Goal: Task Accomplishment & Management: Manage account settings

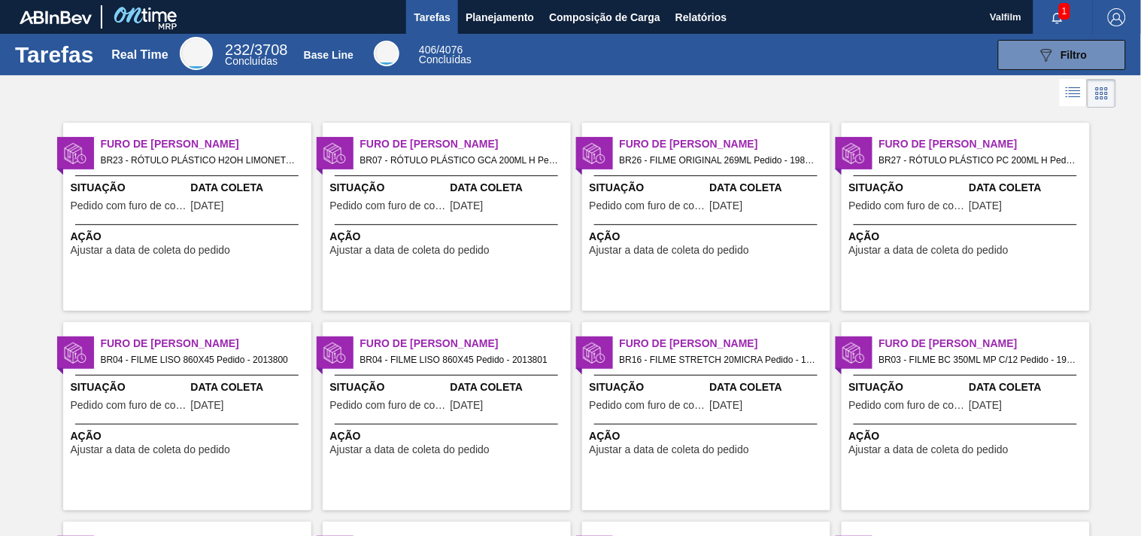
click at [499, 162] on span "BR07 - RÓTULO PLÁSTICO GCA 200ML H Pedido - 1994251" at bounding box center [459, 160] width 199 height 17
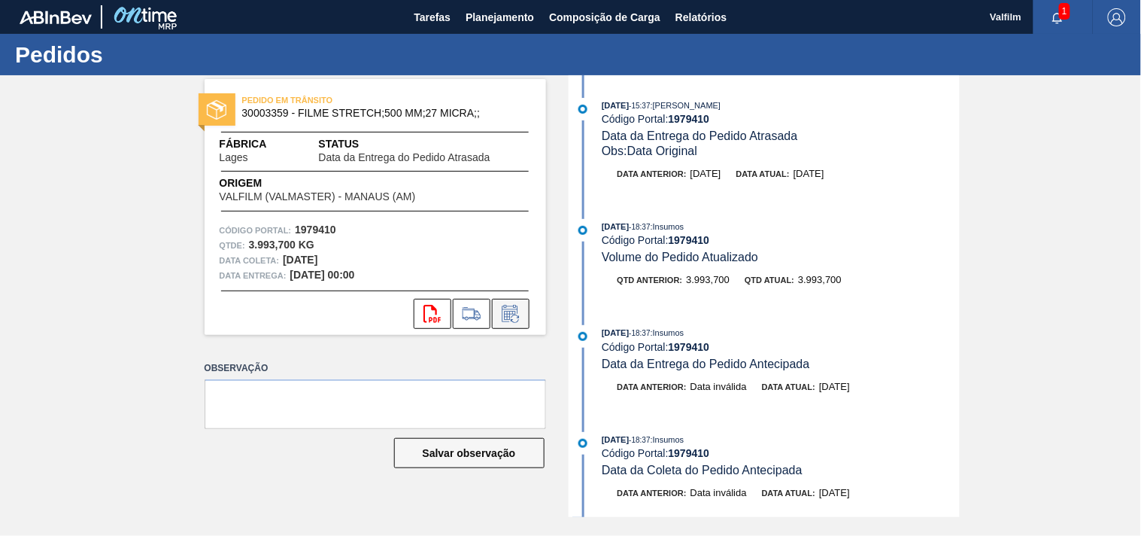
click at [504, 308] on icon at bounding box center [511, 314] width 24 height 18
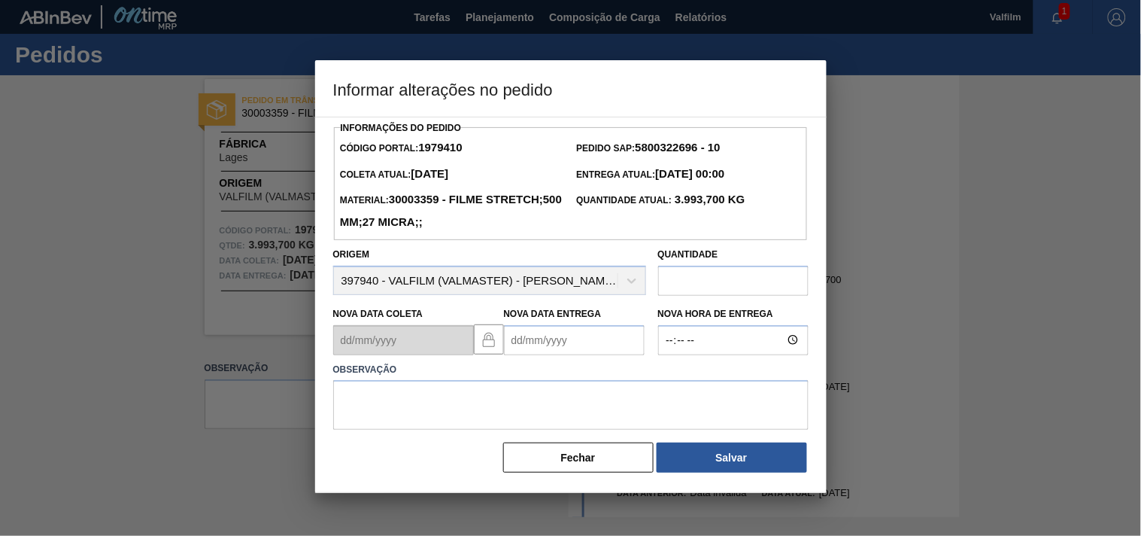
click at [519, 333] on Entrega1979410 "Nova Data Entrega" at bounding box center [574, 340] width 141 height 30
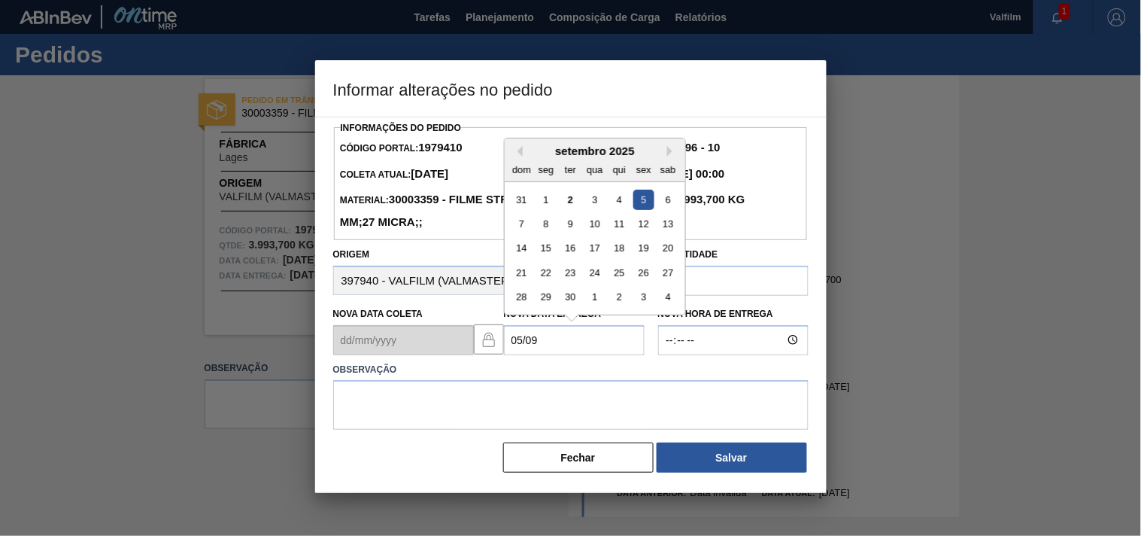
click at [648, 203] on div "5" at bounding box center [643, 199] width 20 height 20
type Entrega1979410 "05/09/2025"
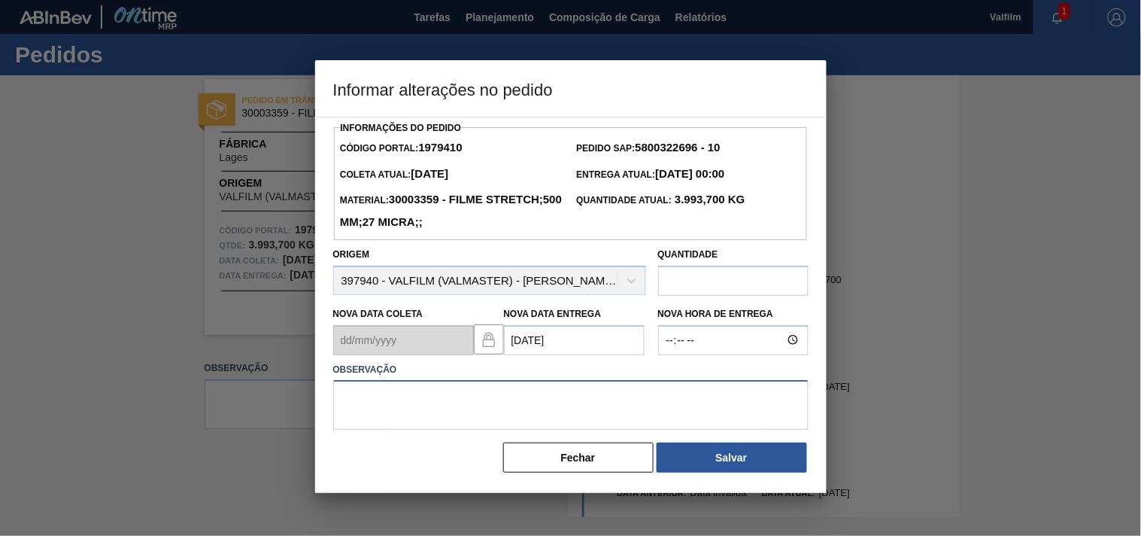
click at [429, 414] on textarea at bounding box center [570, 405] width 475 height 50
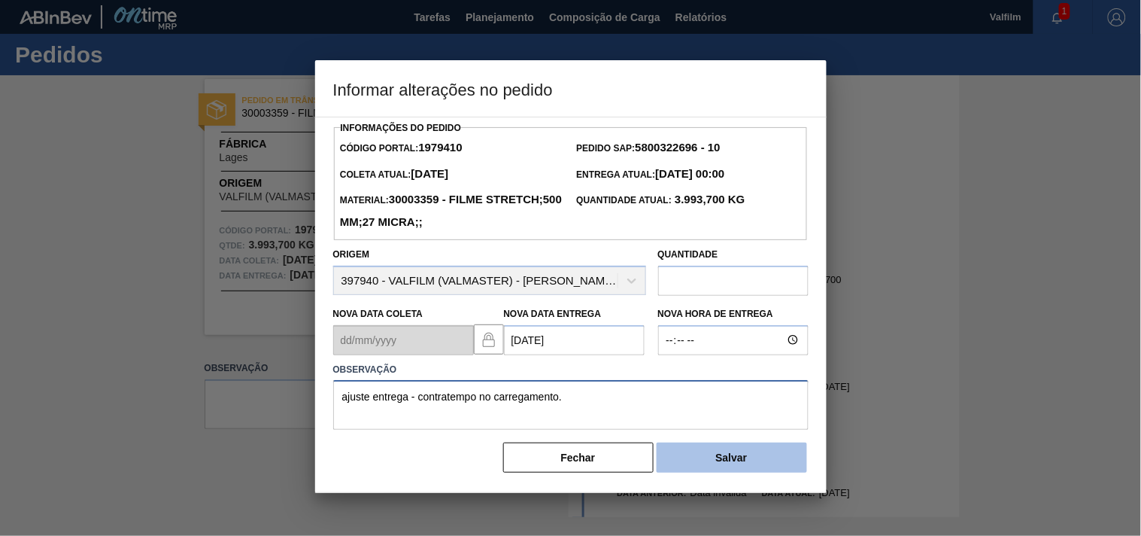
type textarea "ajuste entrega - contratempo no carregamento."
click at [705, 467] on button "Salvar" at bounding box center [732, 457] width 150 height 30
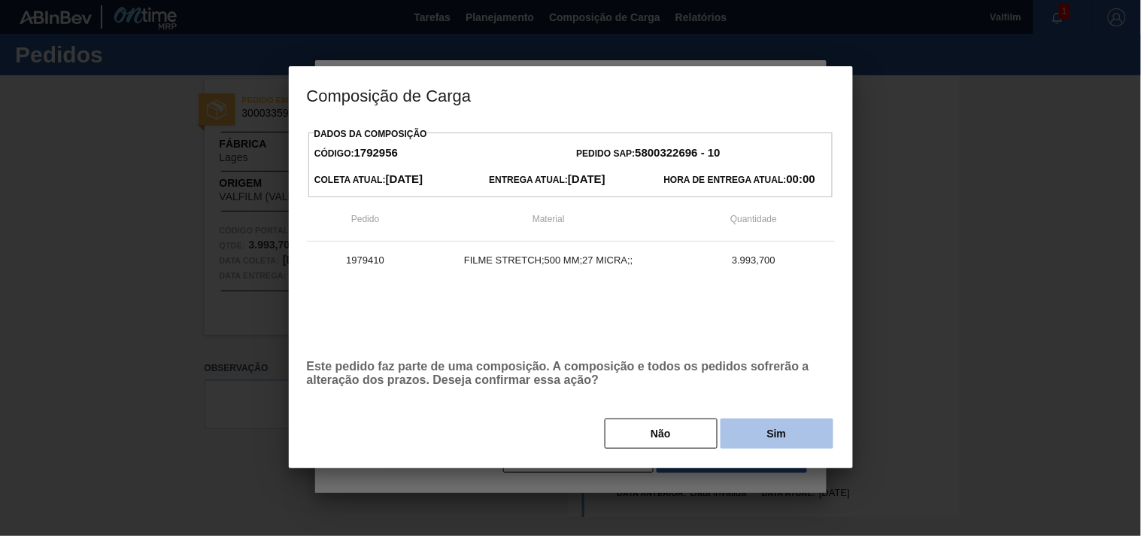
click at [743, 435] on button "Sim" at bounding box center [777, 433] width 113 height 30
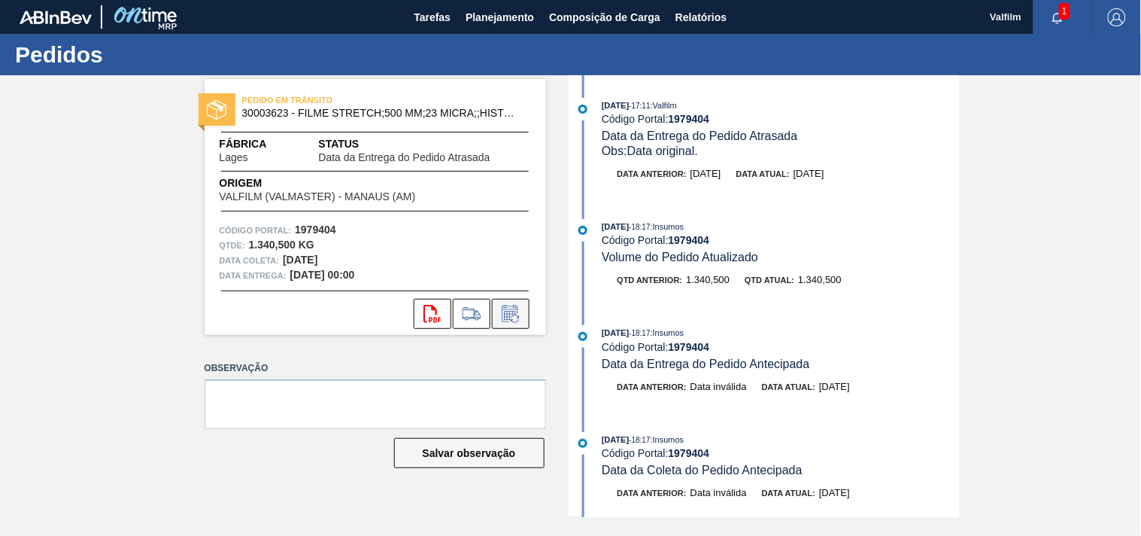
click at [517, 317] on icon at bounding box center [511, 314] width 24 height 18
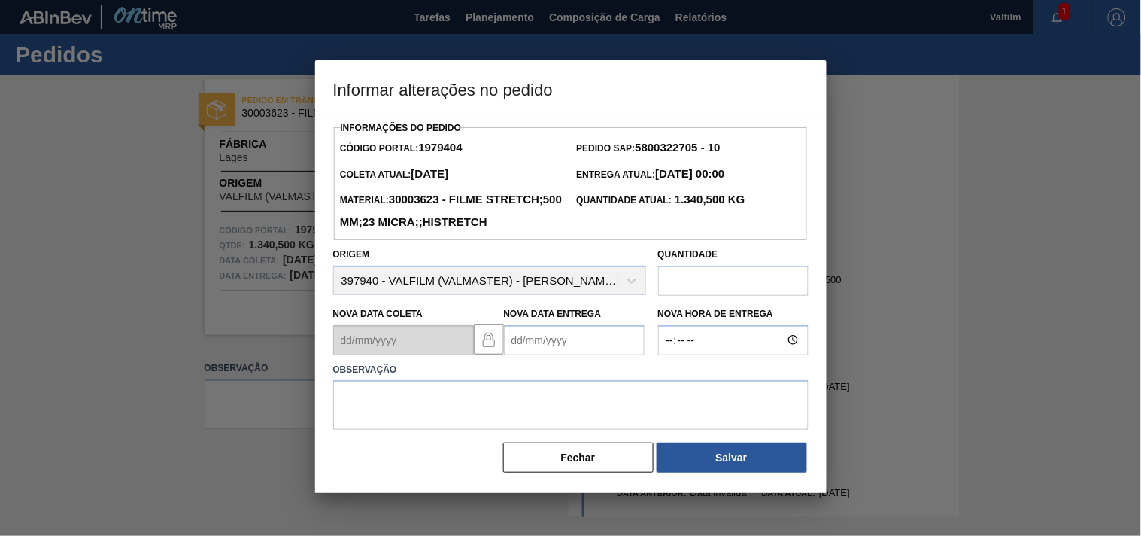
click at [516, 355] on Entrega1979404 "Nova Data Entrega" at bounding box center [574, 340] width 141 height 30
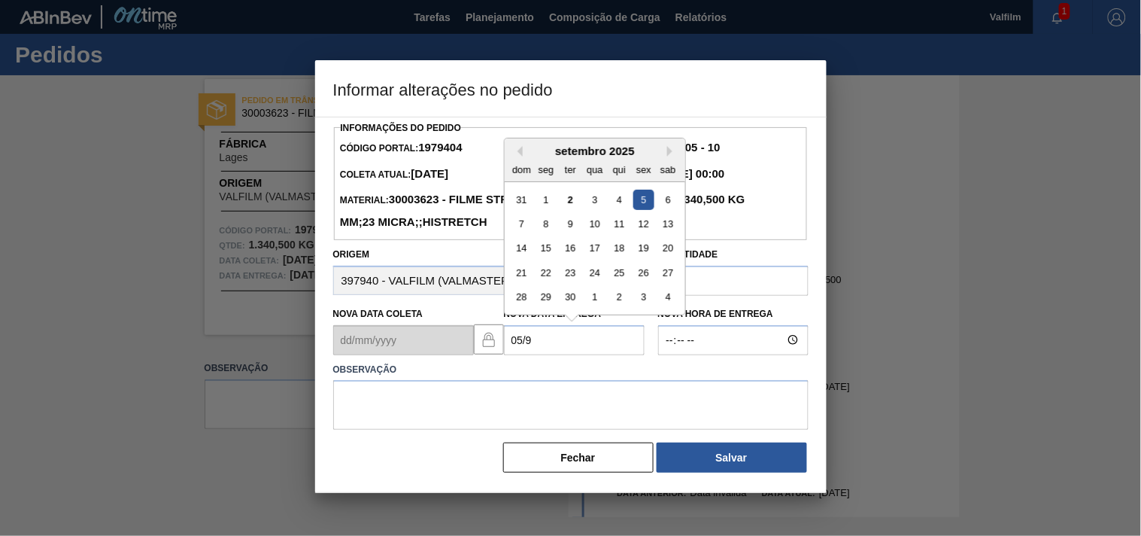
click at [642, 209] on div "5" at bounding box center [643, 199] width 20 height 20
type Entrega1979404 "[DATE]"
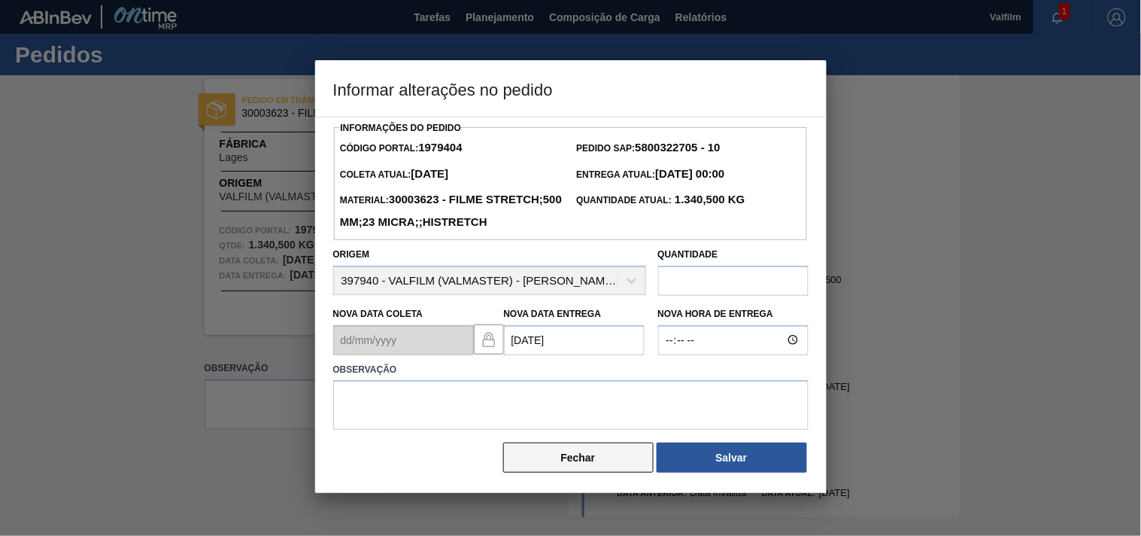
click at [581, 472] on button "Fechar" at bounding box center [578, 457] width 150 height 30
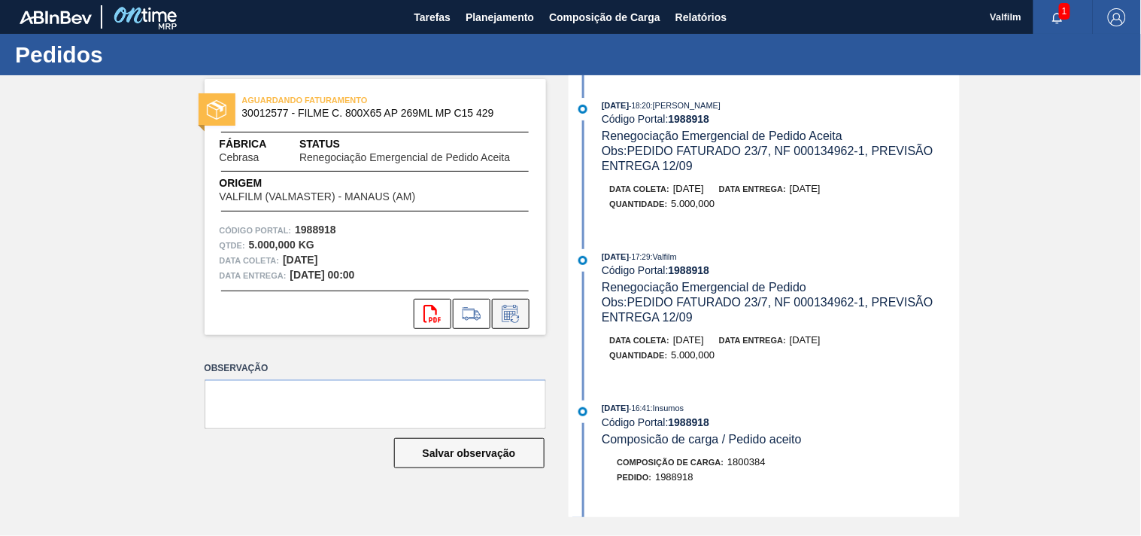
click at [512, 311] on icon at bounding box center [509, 315] width 11 height 9
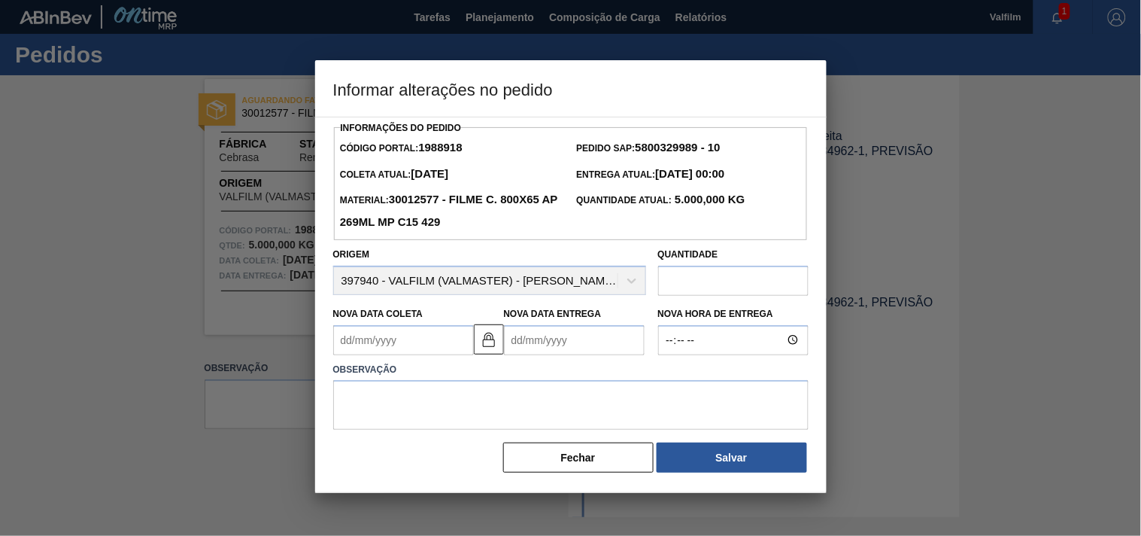
click at [530, 344] on Entrega1988918 "Nova Data Entrega" at bounding box center [574, 340] width 141 height 30
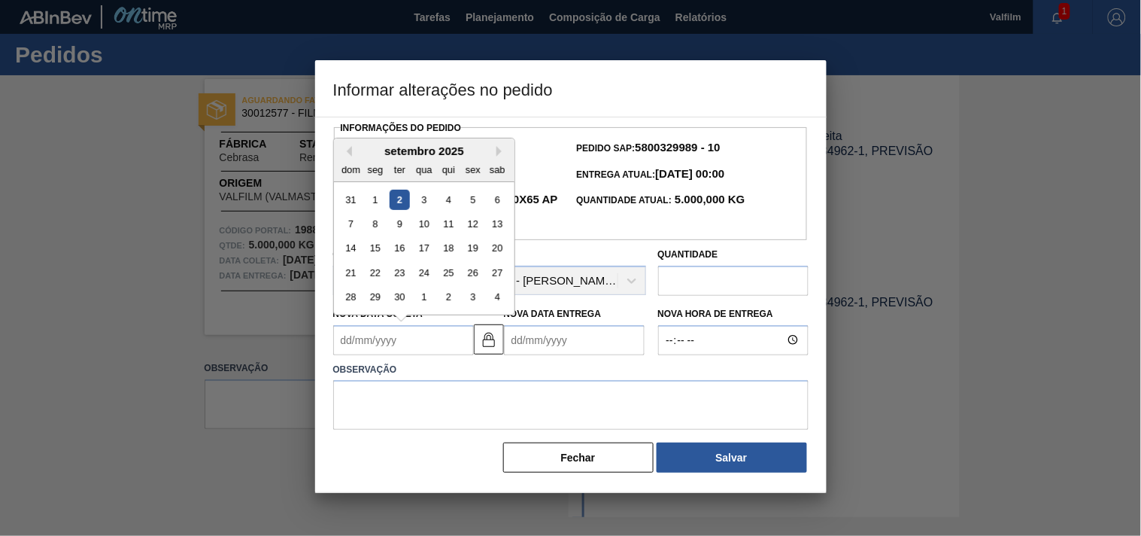
click at [412, 339] on Coleta1988918 "Nova Data Coleta" at bounding box center [403, 340] width 141 height 30
type Coleta1988918 "0"
type Entrega1988918 "31/01/2000"
type Coleta1988918 "06"
type Entrega1988918 "06/10/2025"
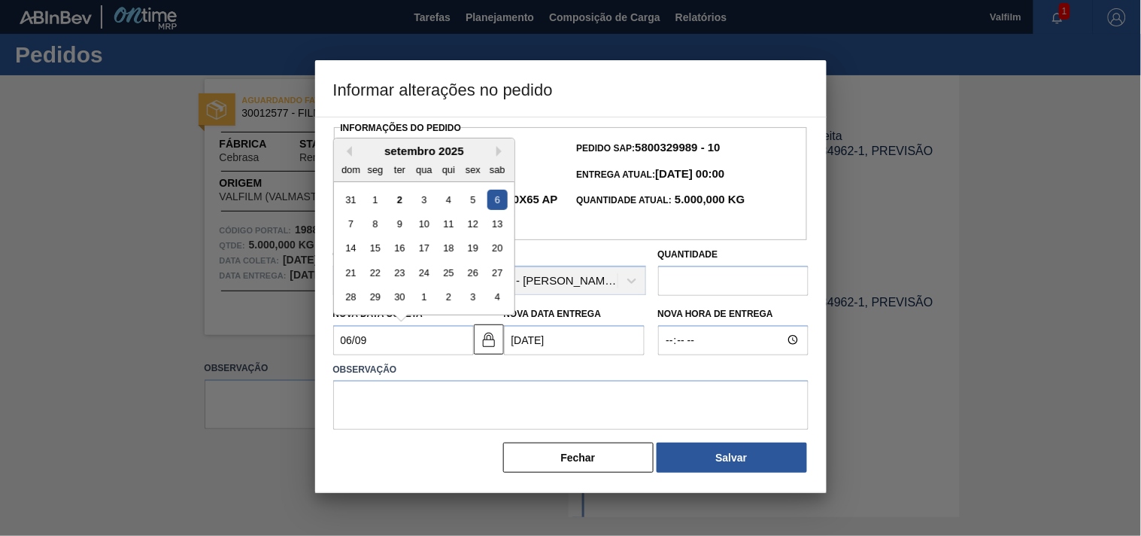
click at [497, 205] on div "6" at bounding box center [497, 199] width 20 height 20
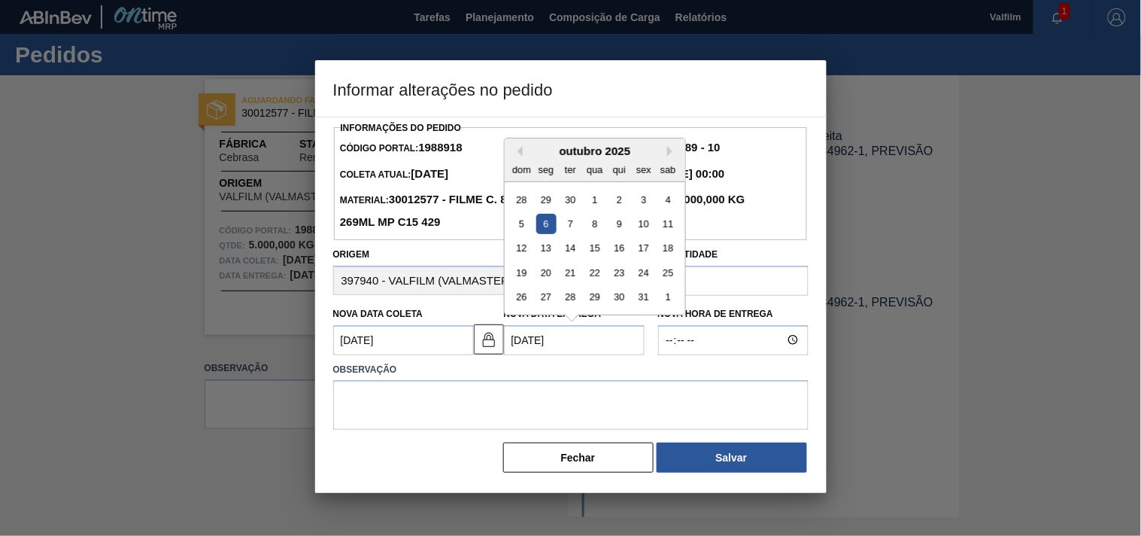
click at [576, 355] on Entrega1988918 "06/10/2025" at bounding box center [574, 340] width 141 height 30
drag, startPoint x: 583, startPoint y: 344, endPoint x: 377, endPoint y: 314, distance: 208.3
click at [378, 314] on div "Nova Data Coleta 06/09/2025 Nova Data Entrega 06/10/2025 Previous Month Next Mo…" at bounding box center [489, 327] width 325 height 56
type Coleta1988918 "02/12/1999"
type Entrega1988918 "0"
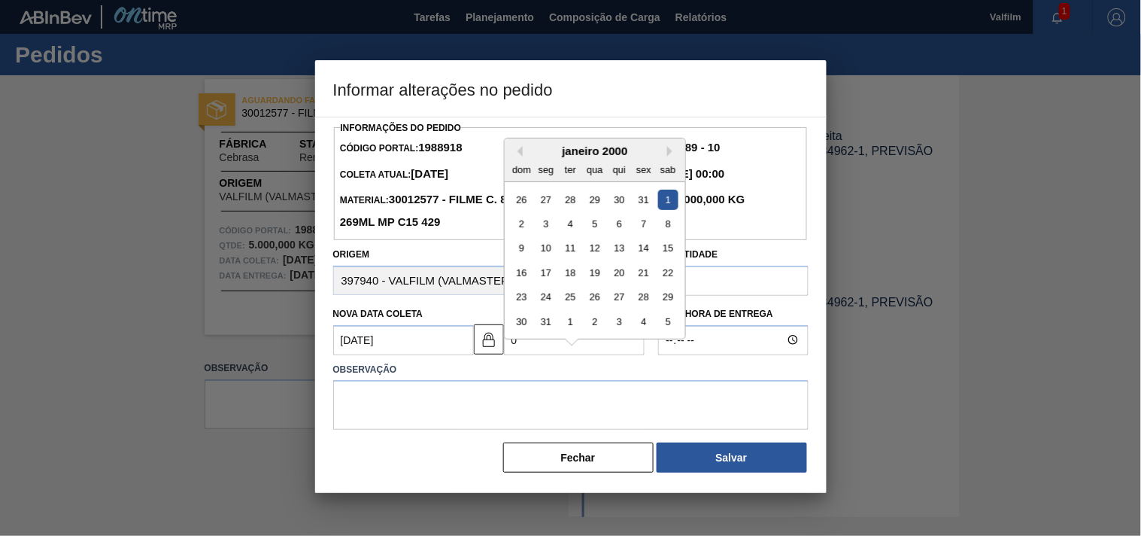
type Coleta1988918 "07/08/2025"
type Entrega1988918 "06/09"
click at [671, 217] on div "13" at bounding box center [667, 224] width 20 height 20
type Coleta1988918 "14/08/2025"
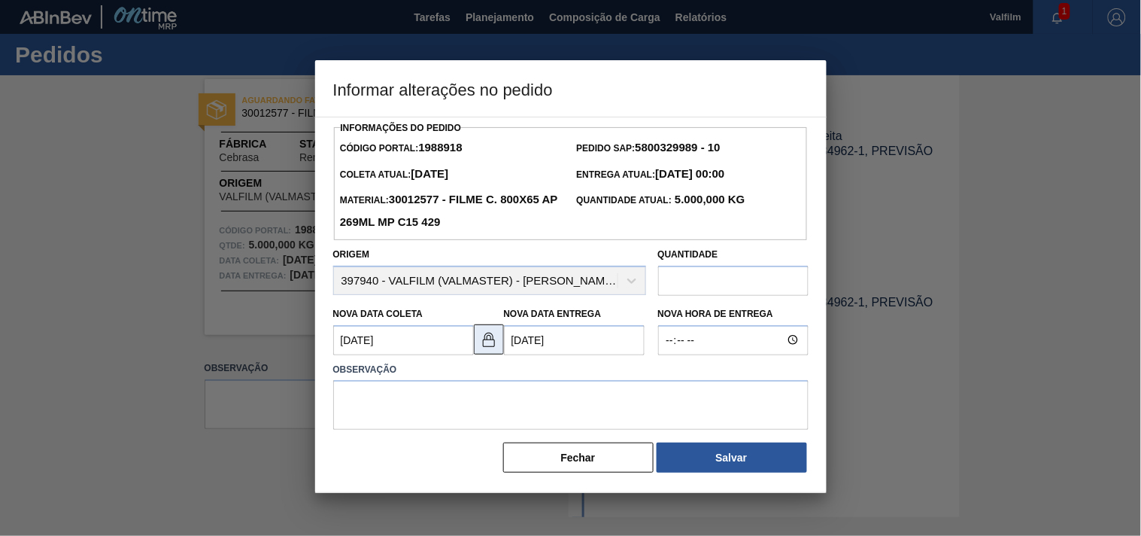
click at [482, 354] on button at bounding box center [489, 339] width 30 height 30
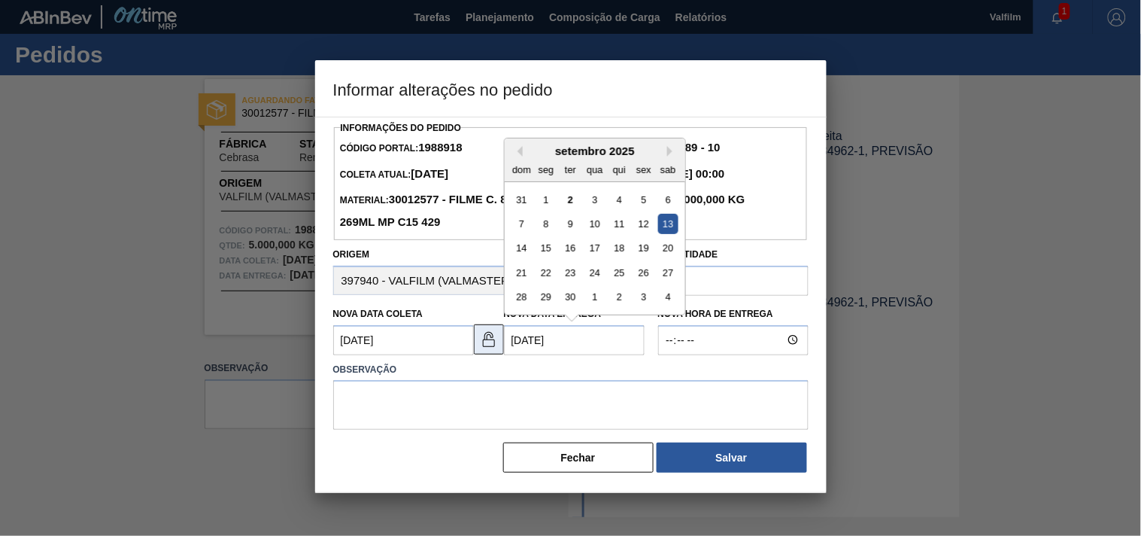
drag, startPoint x: 588, startPoint y: 347, endPoint x: 475, endPoint y: 335, distance: 112.7
click at [475, 336] on div "Nova Data Coleta 14/08/2025 Nova Data Entrega 13/09/2025 Previous Month Next Mo…" at bounding box center [489, 327] width 325 height 56
click at [666, 201] on div "6" at bounding box center [667, 199] width 20 height 20
type Entrega1988918 "[DATE]"
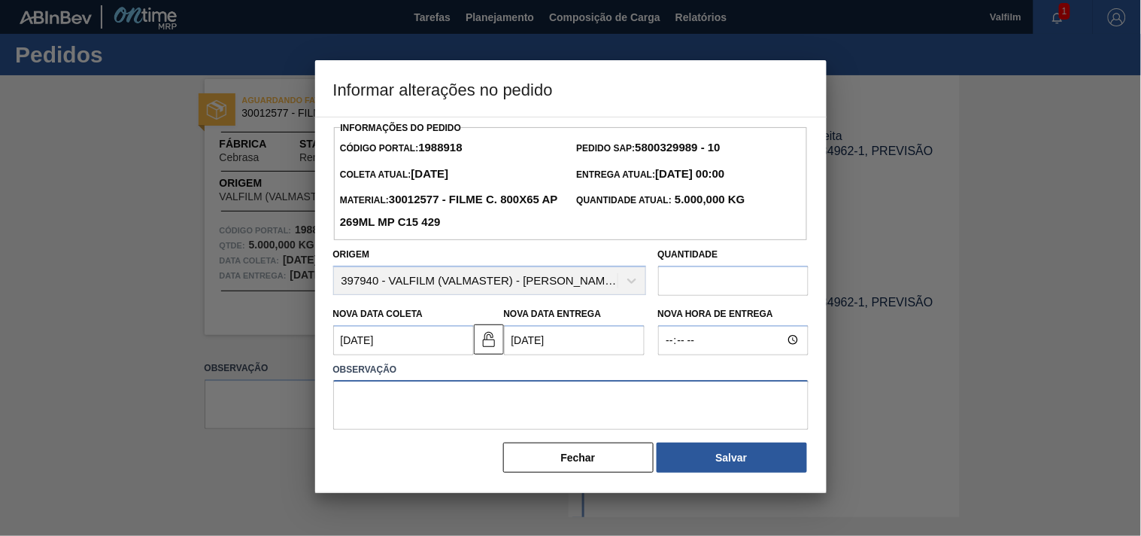
click at [405, 418] on textarea at bounding box center [570, 405] width 475 height 50
click at [371, 414] on textarea at bounding box center [570, 405] width 475 height 50
type textarea "ajsute entrega - antecipação cliente."
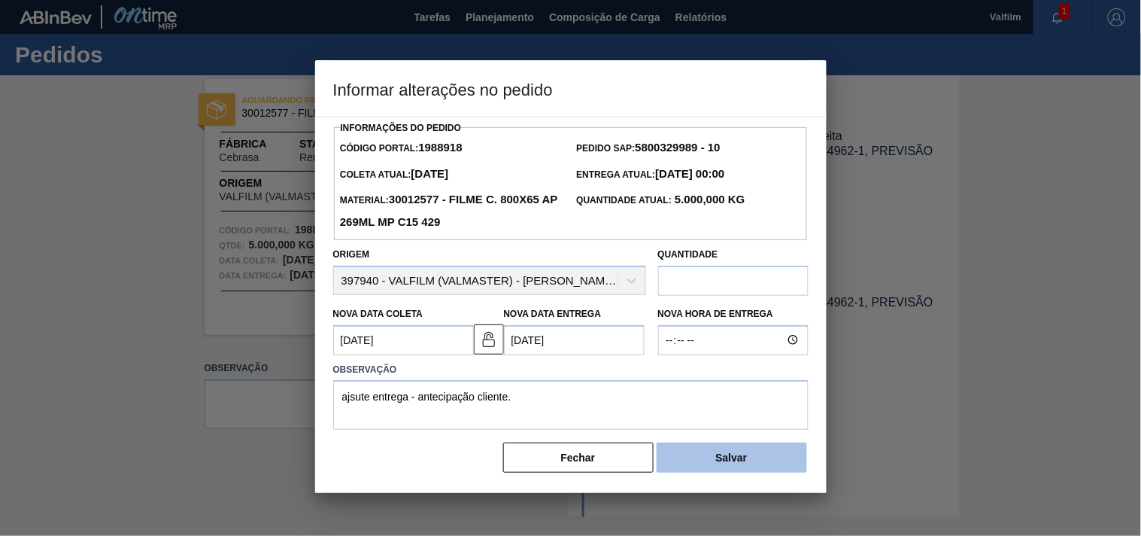
click at [709, 454] on button "Salvar" at bounding box center [732, 457] width 150 height 30
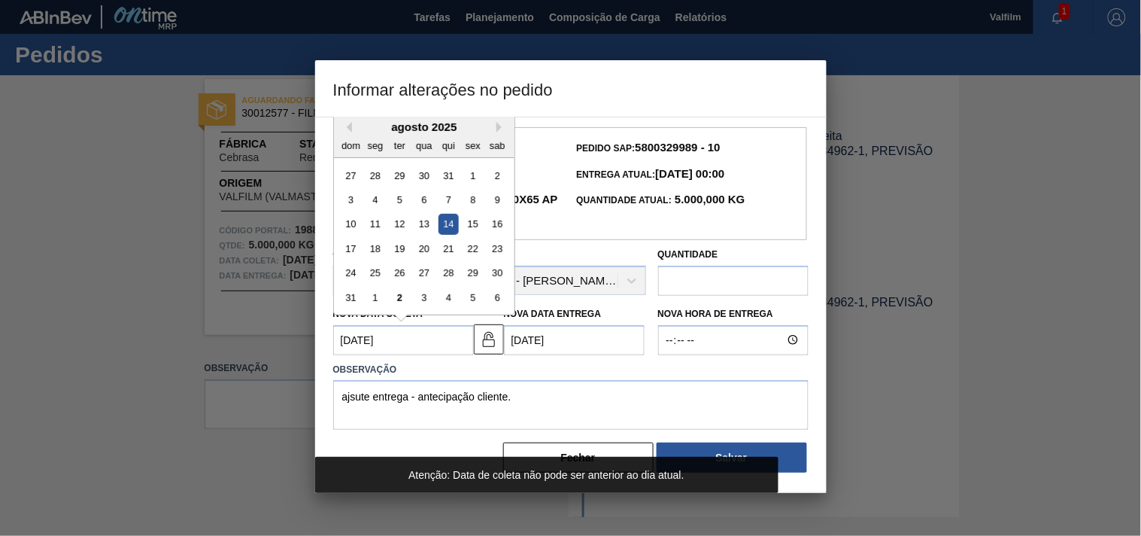
drag, startPoint x: 408, startPoint y: 345, endPoint x: 192, endPoint y: 291, distance: 222.4
click at [192, 291] on div "Informar alterações no pedido Informações do Pedido Código Portal: 1988918 Pedi…" at bounding box center [570, 268] width 1141 height 536
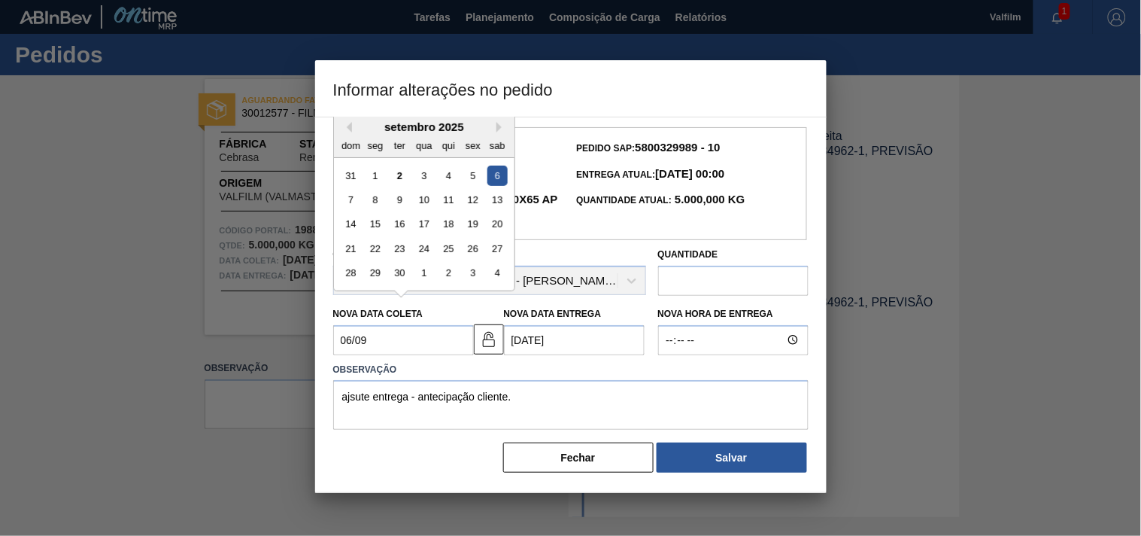
click at [491, 183] on div "6" at bounding box center [497, 175] width 20 height 20
type Coleta1988918 "06/09/2025"
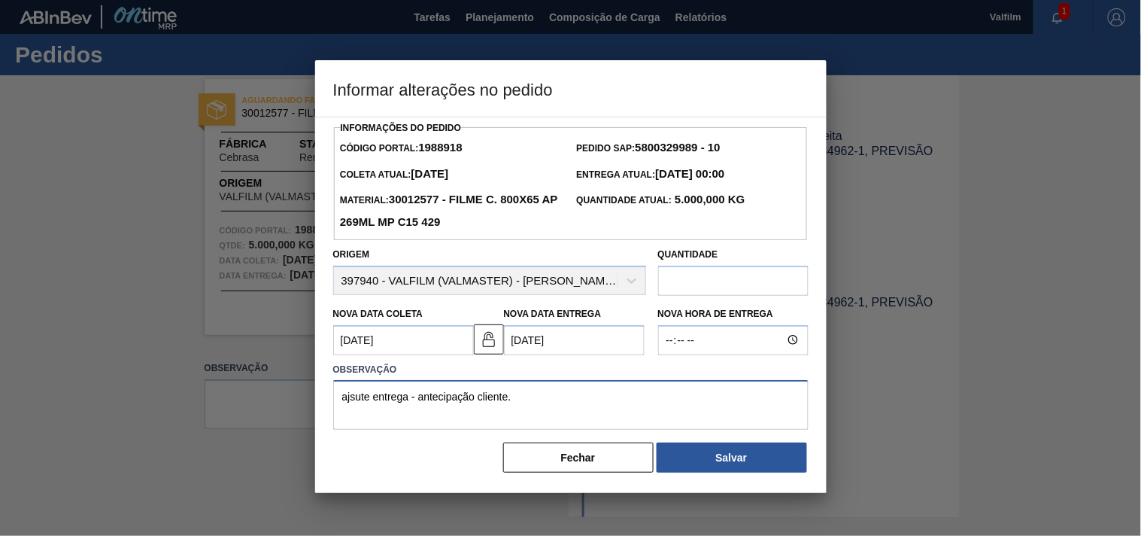
click at [538, 407] on textarea "ajsute entrega - antecipação cliente." at bounding box center [570, 405] width 475 height 50
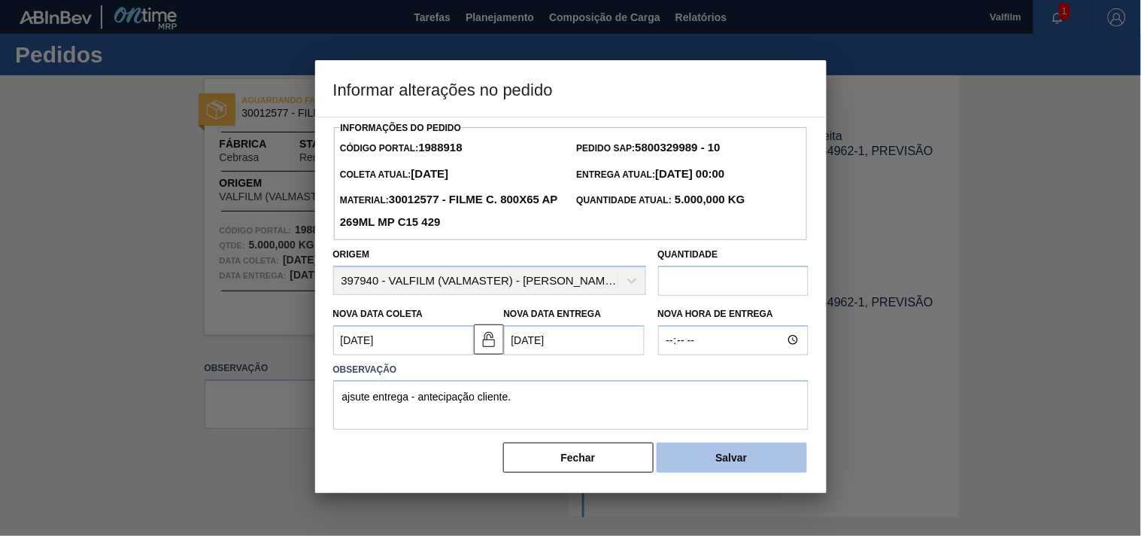
click at [786, 464] on button "Salvar" at bounding box center [732, 457] width 150 height 30
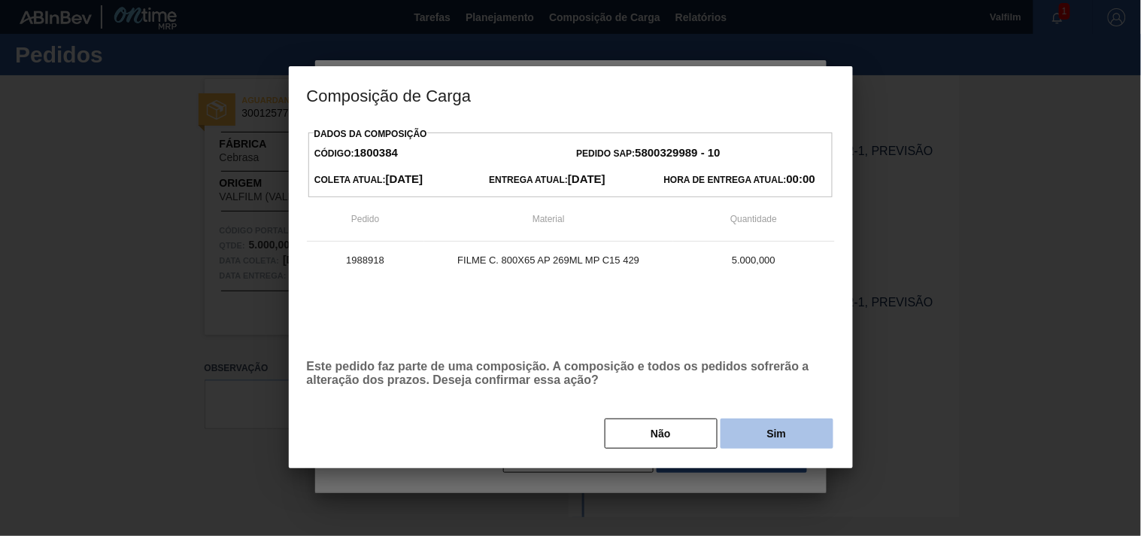
click at [786, 440] on button "Sim" at bounding box center [777, 433] width 113 height 30
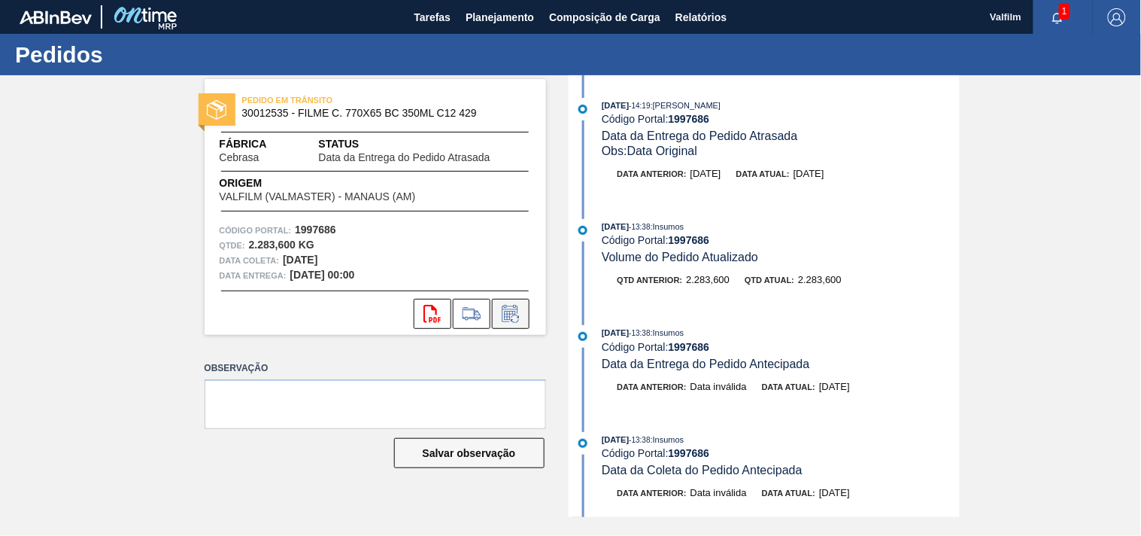
click at [506, 311] on icon at bounding box center [511, 314] width 24 height 18
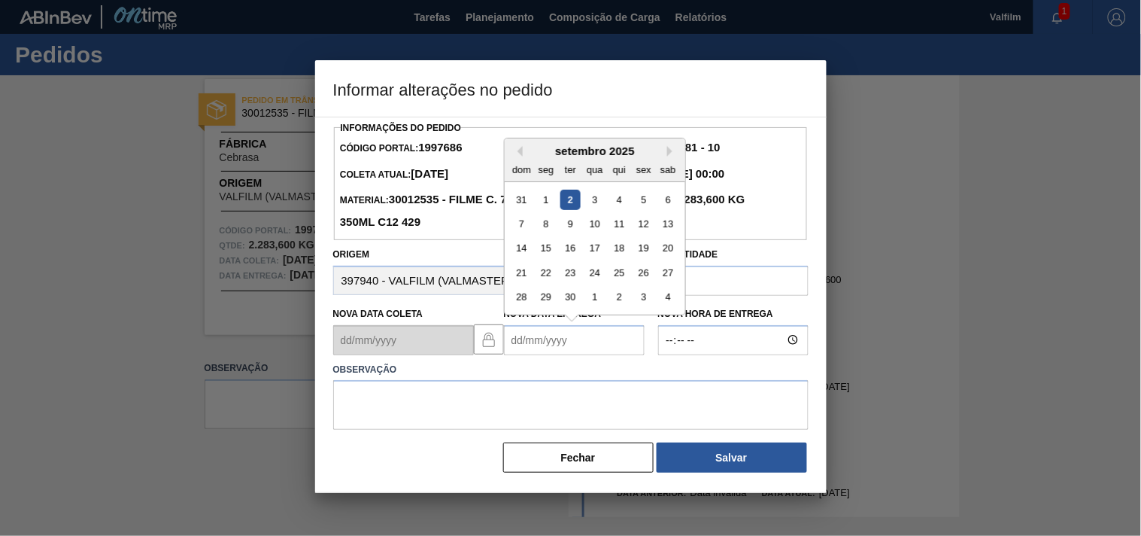
click at [524, 339] on Entrega1997686 "Nova Data Entrega" at bounding box center [574, 340] width 141 height 30
type Entrega1997686 "[DATE]"
click at [609, 468] on button "Fechar" at bounding box center [578, 457] width 150 height 30
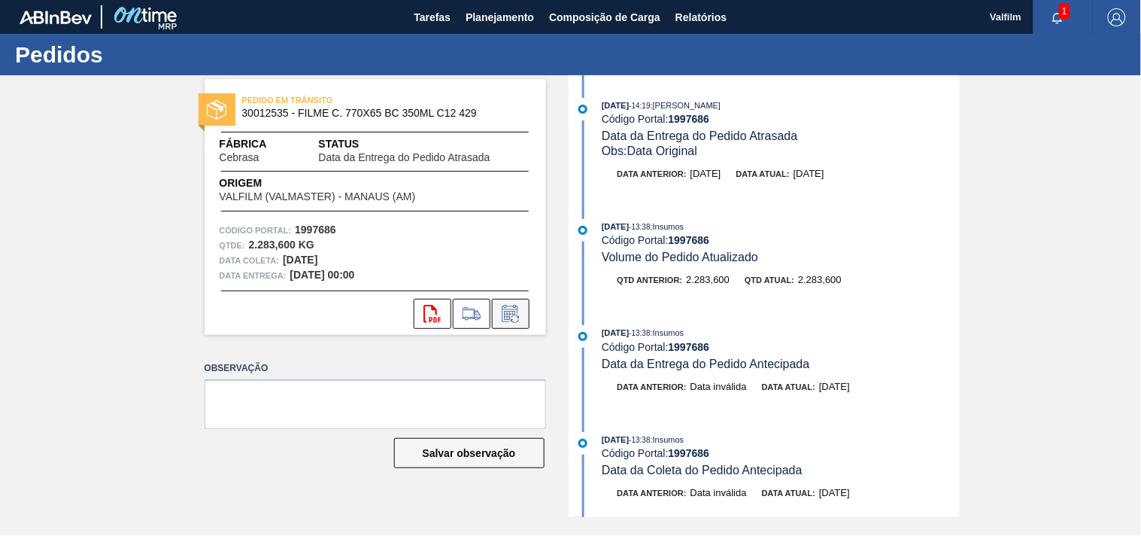
click at [512, 313] on icon at bounding box center [509, 315] width 11 height 9
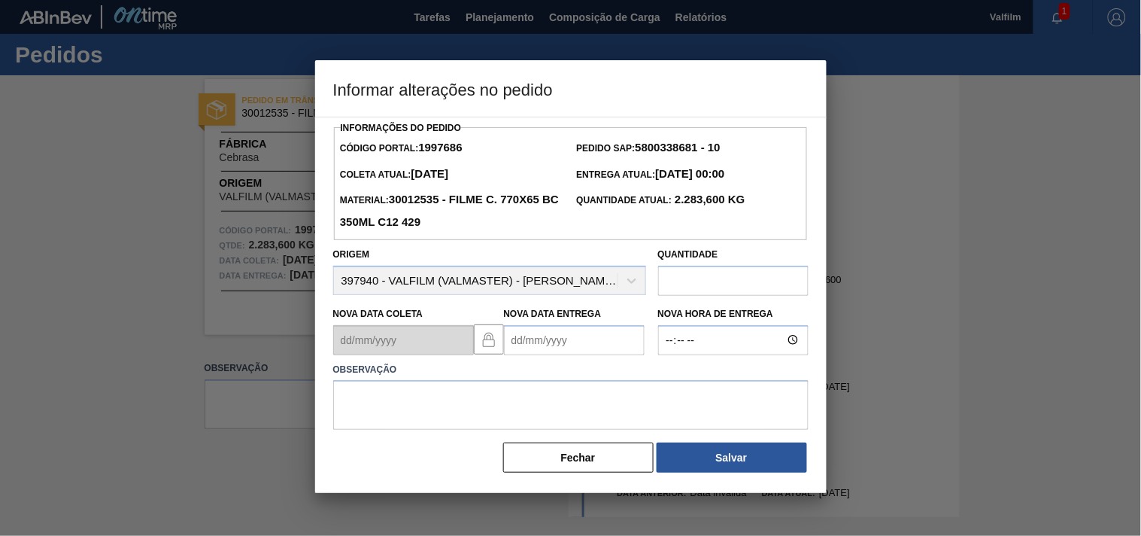
click at [527, 342] on Entrega1997686 "Nova Data Entrega" at bounding box center [574, 340] width 141 height 30
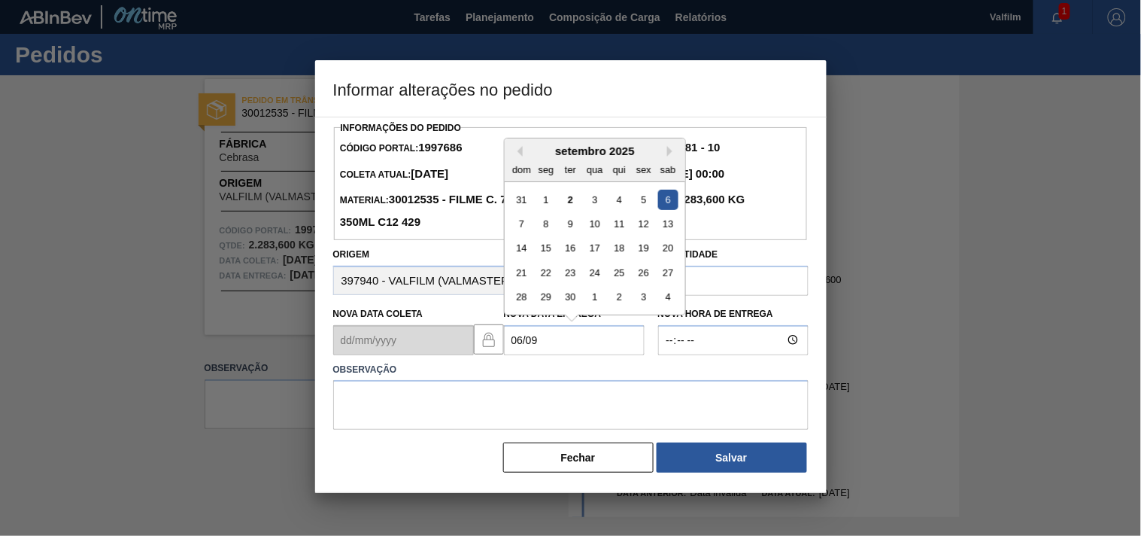
click at [667, 203] on div "6" at bounding box center [667, 199] width 20 height 20
type Entrega1997686 "[DATE]"
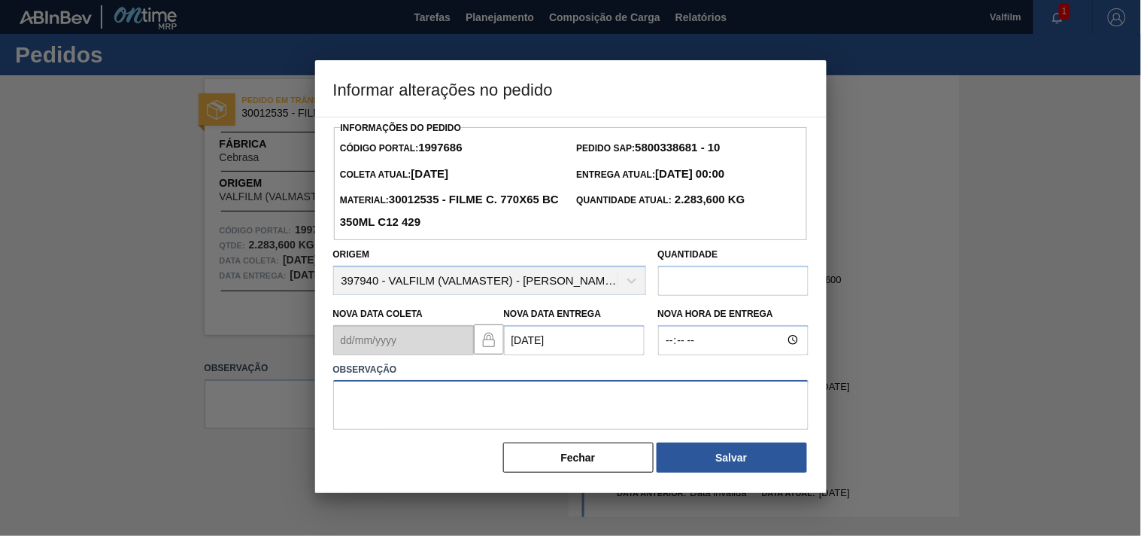
click at [347, 414] on textarea at bounding box center [570, 405] width 475 height 50
click at [354, 402] on textarea "ajsute entrega - card otimizado com antecipação do cliente." at bounding box center [570, 405] width 475 height 50
drag, startPoint x: 641, startPoint y: 406, endPoint x: 316, endPoint y: 399, distance: 325.1
click at [316, 399] on div "Informações do Pedido Código Portal: 1997686 Pedido SAP: 5800338681 - 10 Coleta…" at bounding box center [571, 305] width 512 height 376
type textarea "ajuste entrega - card otimizado com antecipação do cliente."
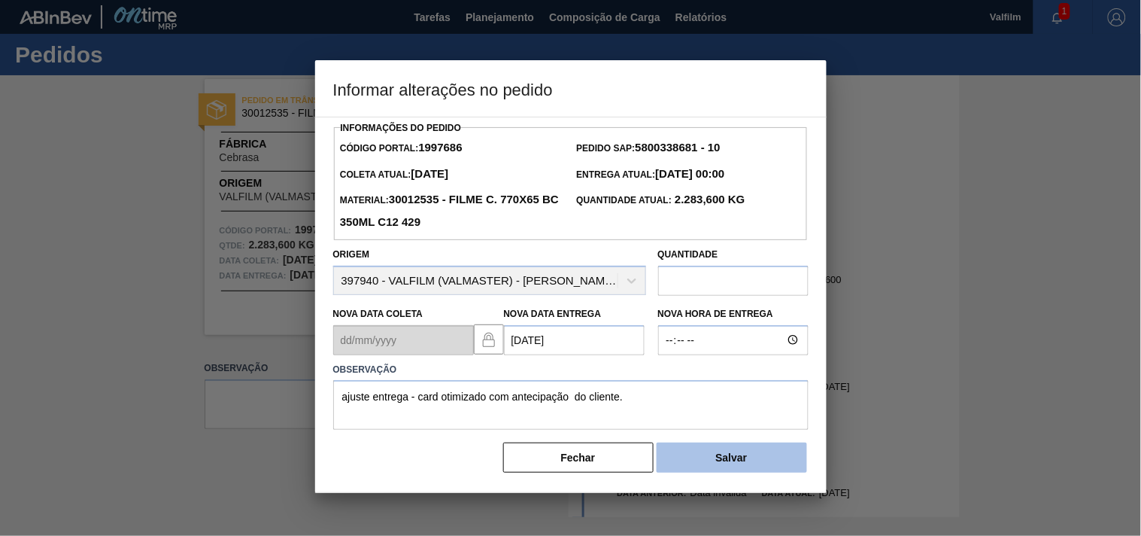
click at [688, 465] on button "Salvar" at bounding box center [732, 457] width 150 height 30
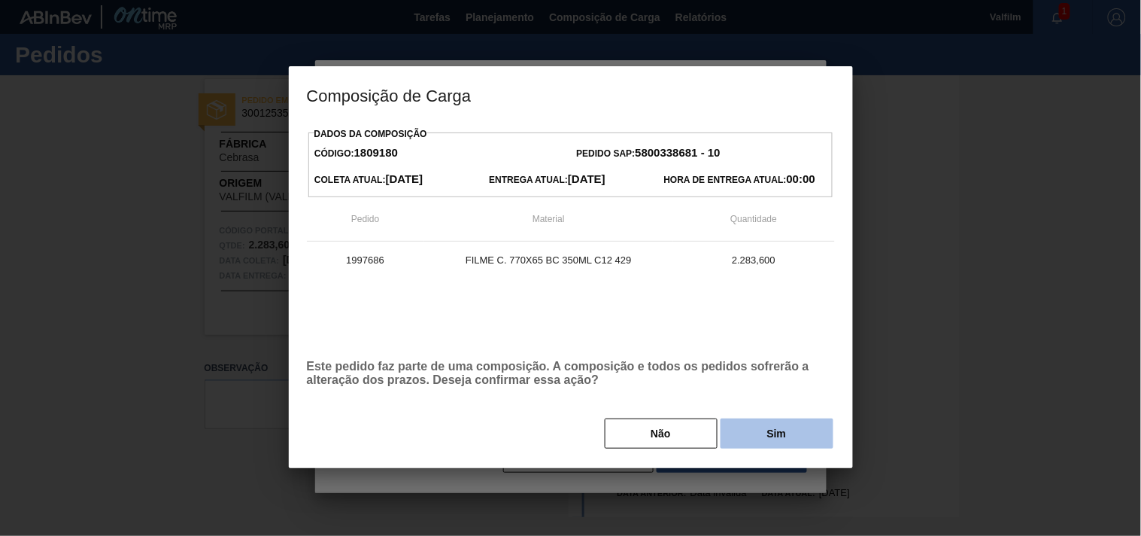
click at [735, 439] on button "Sim" at bounding box center [777, 433] width 113 height 30
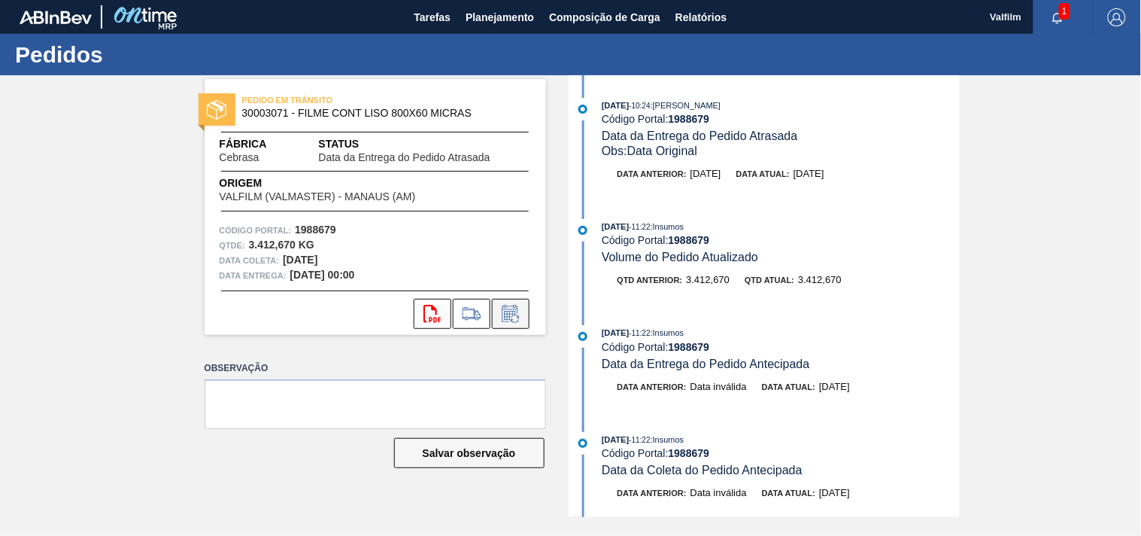
click at [520, 317] on icon at bounding box center [511, 314] width 24 height 18
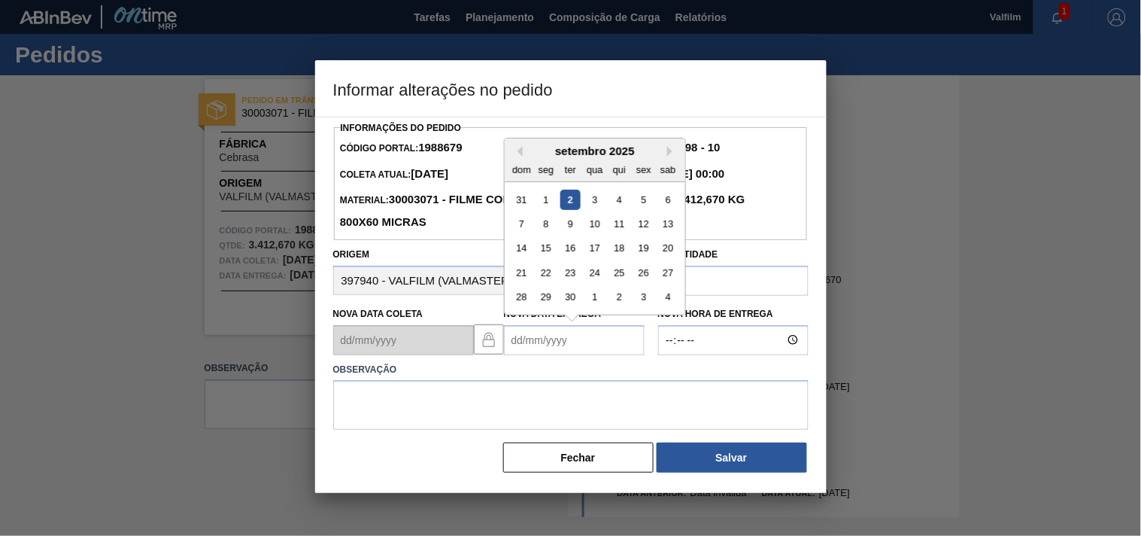
click at [524, 348] on Entrega1988679 "Nova Data Entrega" at bounding box center [574, 340] width 141 height 30
click at [670, 201] on div "6" at bounding box center [667, 199] width 20 height 20
type Entrega1988679 "[DATE]"
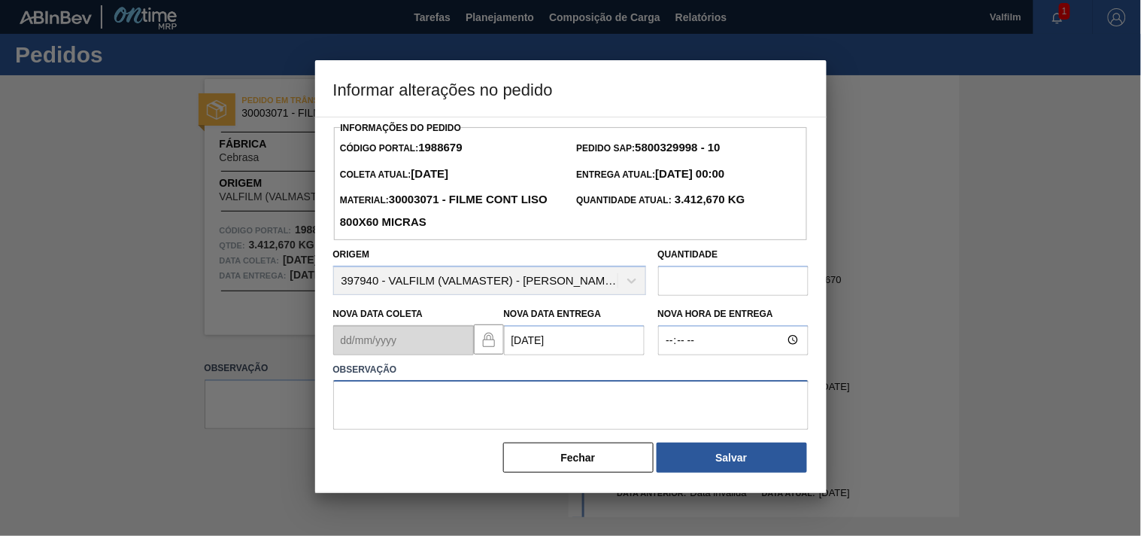
click at [367, 412] on textarea at bounding box center [570, 405] width 475 height 50
paste textarea "ajuste entrega - card otimizado com antecipação do cliente."
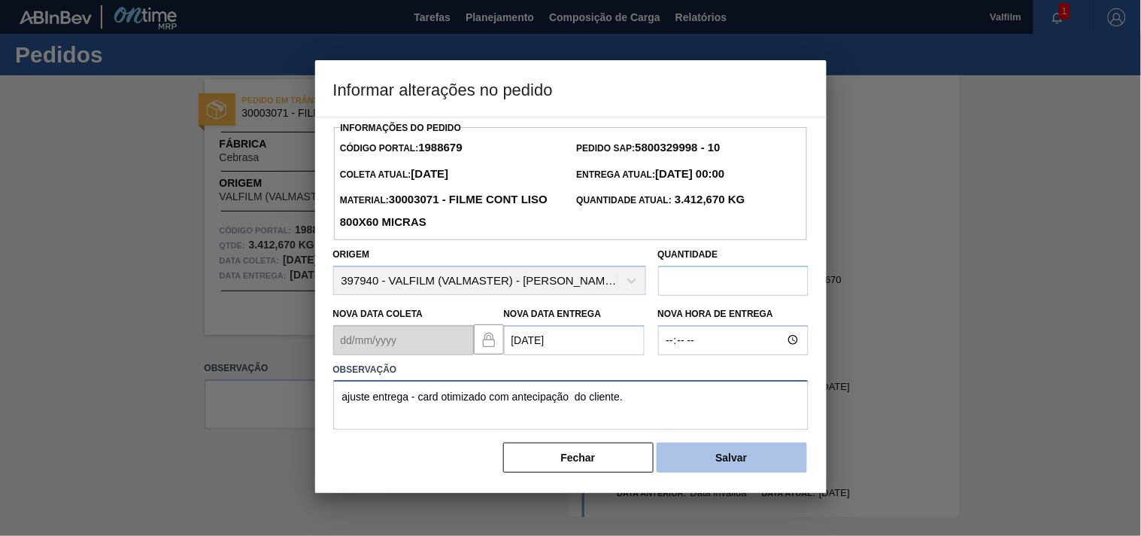
type textarea "ajuste entrega - card otimizado com antecipação do cliente."
click at [676, 460] on button "Salvar" at bounding box center [732, 457] width 150 height 30
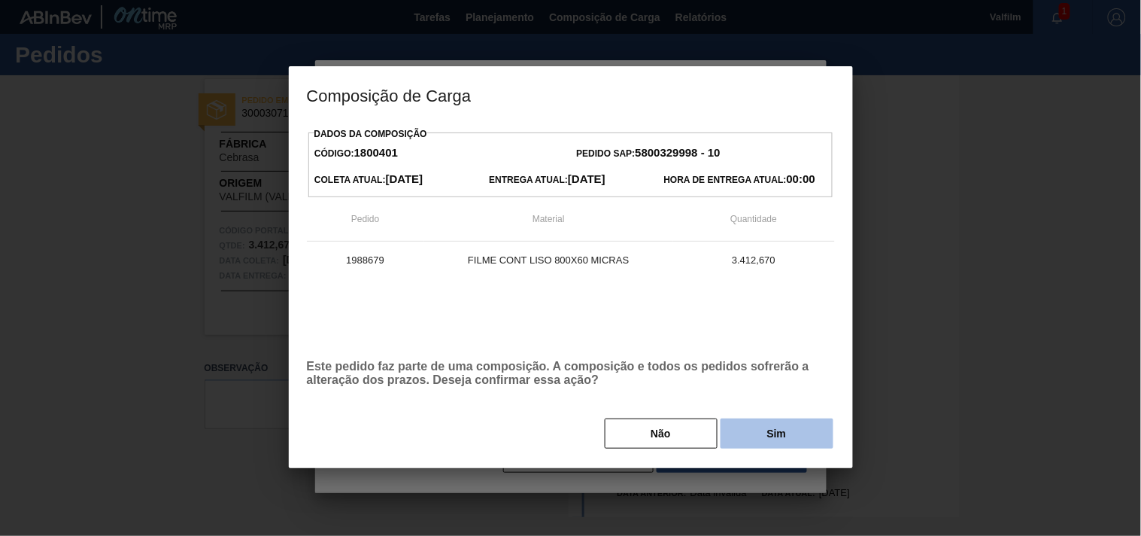
click at [751, 433] on button "Sim" at bounding box center [777, 433] width 113 height 30
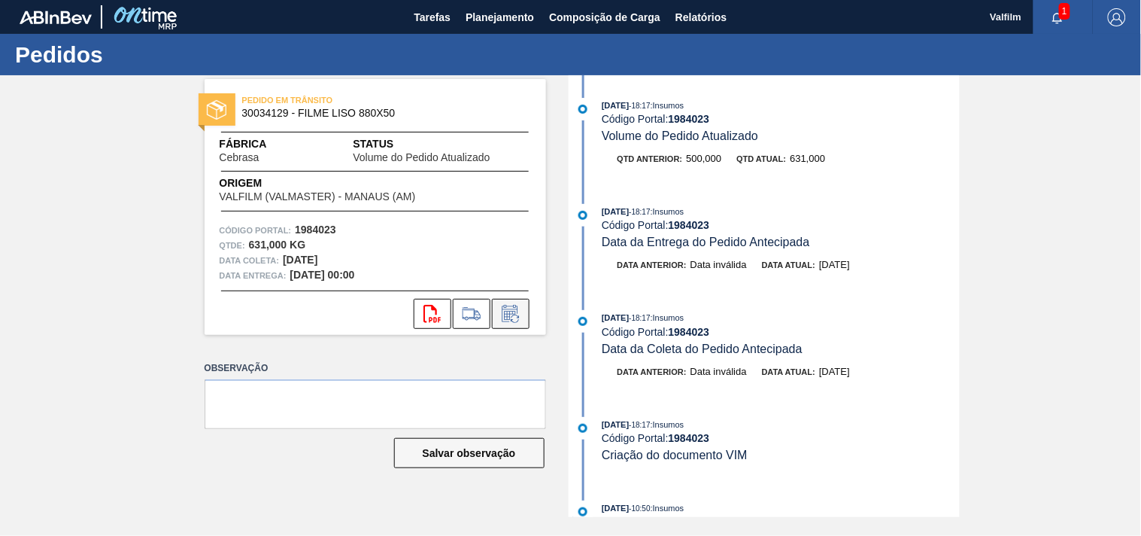
click at [518, 314] on icon at bounding box center [511, 314] width 24 height 18
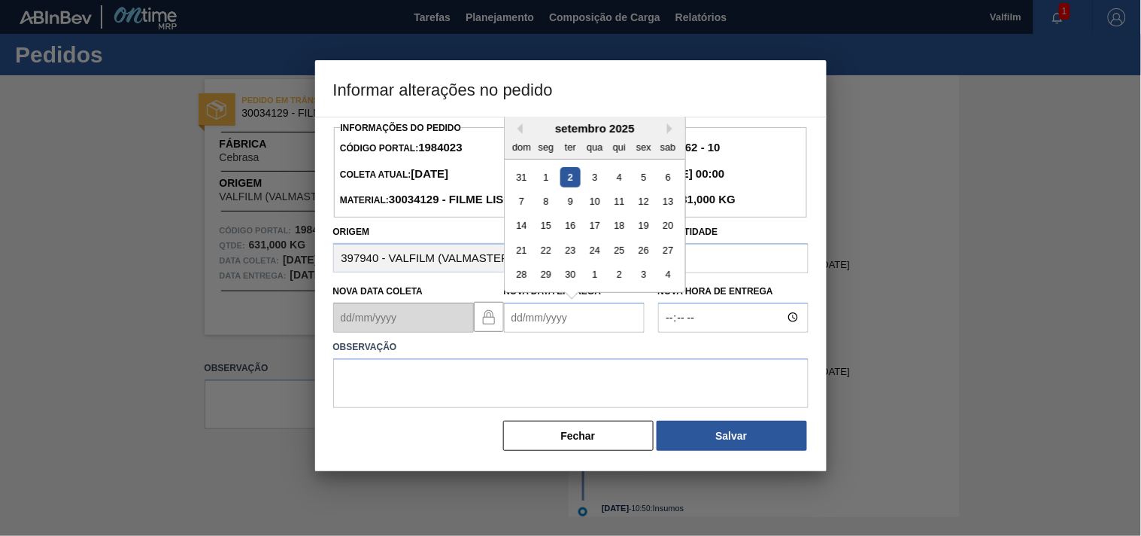
click at [545, 332] on Entrega1984023 "Nova Data Entrega" at bounding box center [574, 317] width 141 height 30
click at [672, 187] on div "6" at bounding box center [667, 176] width 20 height 20
type Entrega1984023 "[DATE]"
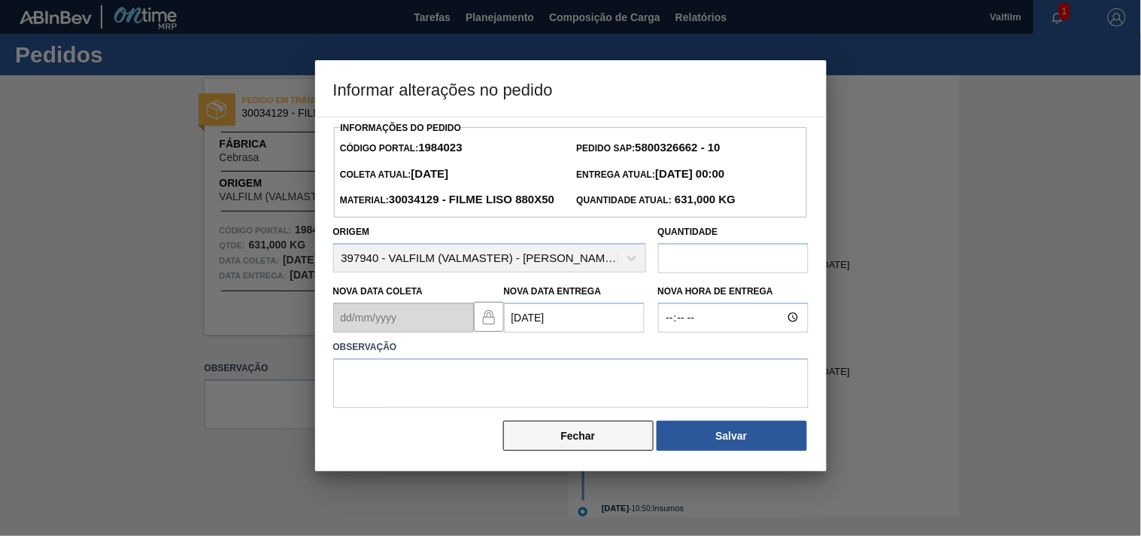
click at [582, 451] on button "Fechar" at bounding box center [578, 436] width 150 height 30
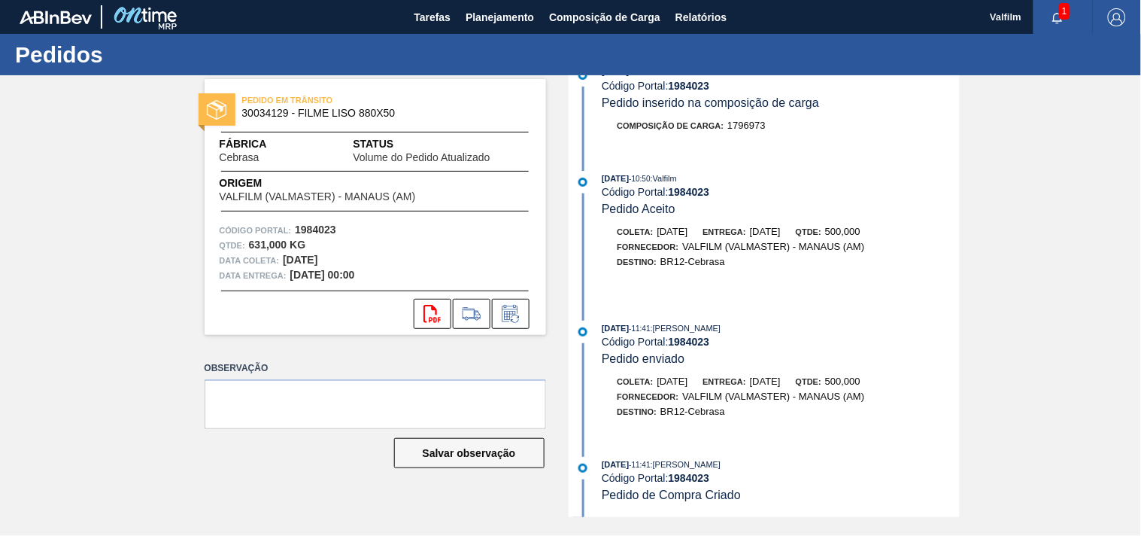
scroll to position [785, 0]
click at [512, 327] on button at bounding box center [511, 314] width 38 height 30
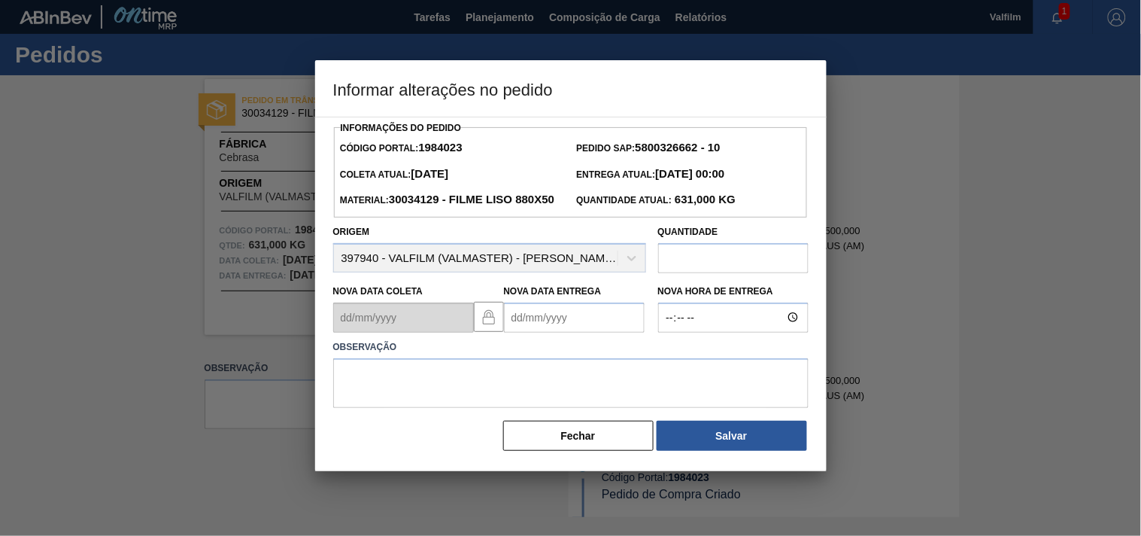
click at [524, 332] on Entrega1984023 "Nova Data Entrega" at bounding box center [574, 317] width 141 height 30
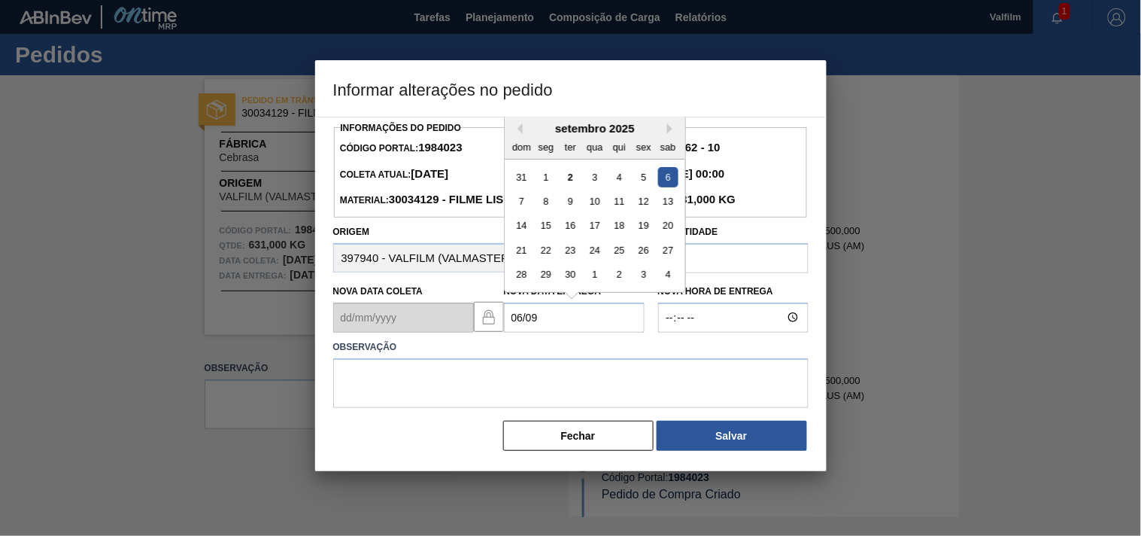
click at [666, 187] on div "6" at bounding box center [667, 176] width 20 height 20
type Entrega1984023 "06/09/2025"
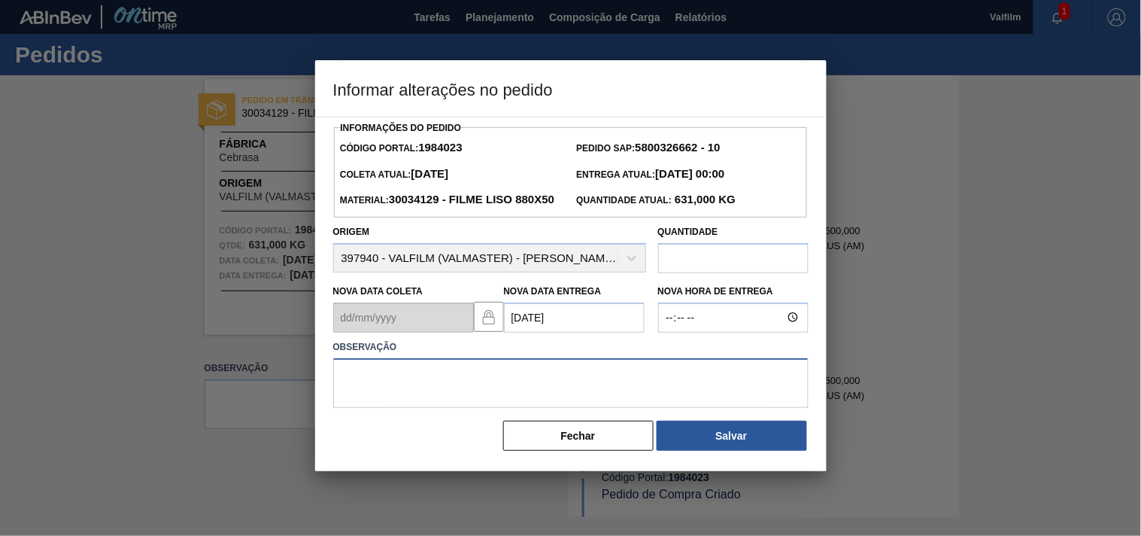
click at [393, 408] on textarea at bounding box center [570, 383] width 475 height 50
paste textarea "ajuste entrega - card otimizado com antecipação do cliente."
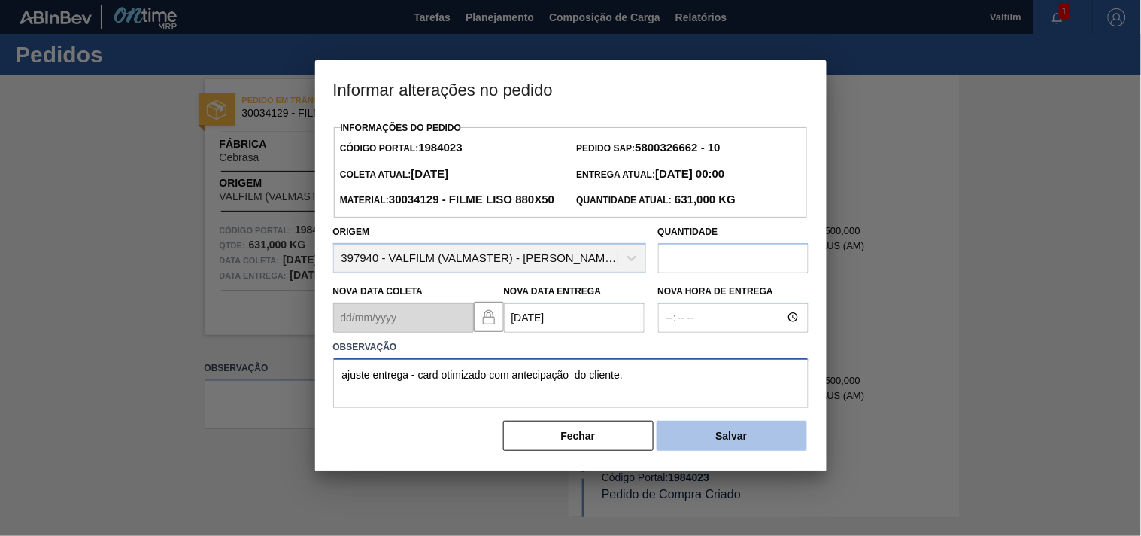
type textarea "ajuste entrega - card otimizado com antecipação do cliente."
click at [743, 451] on button "Salvar" at bounding box center [732, 436] width 150 height 30
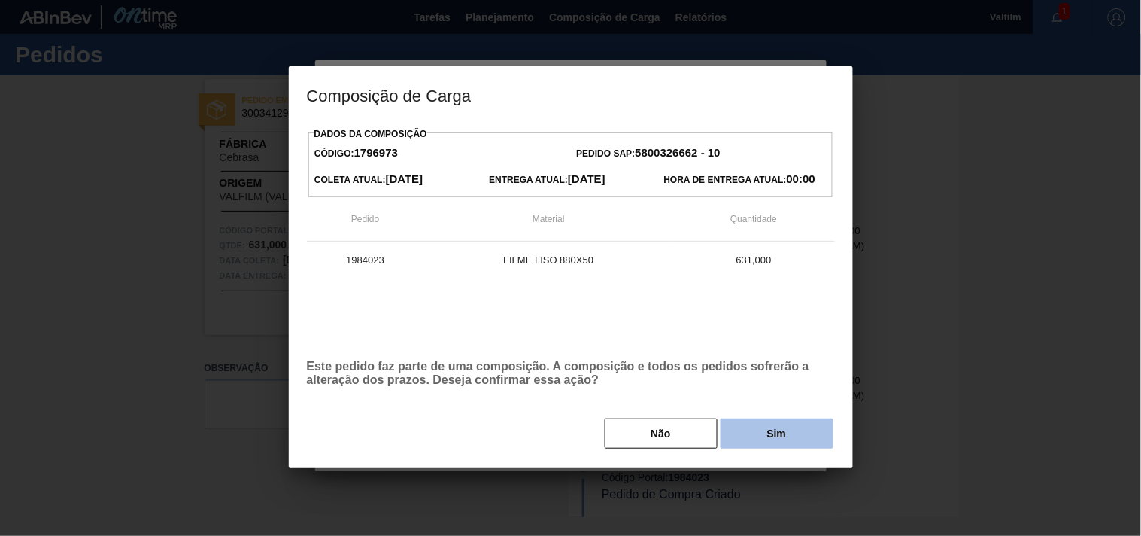
click at [779, 429] on button "Sim" at bounding box center [777, 433] width 113 height 30
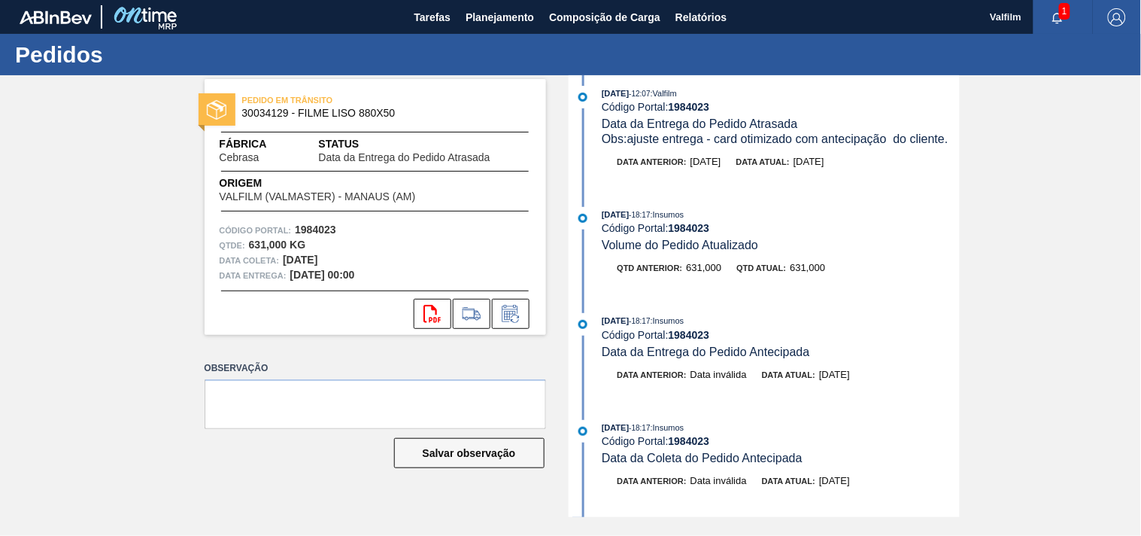
scroll to position [0, 0]
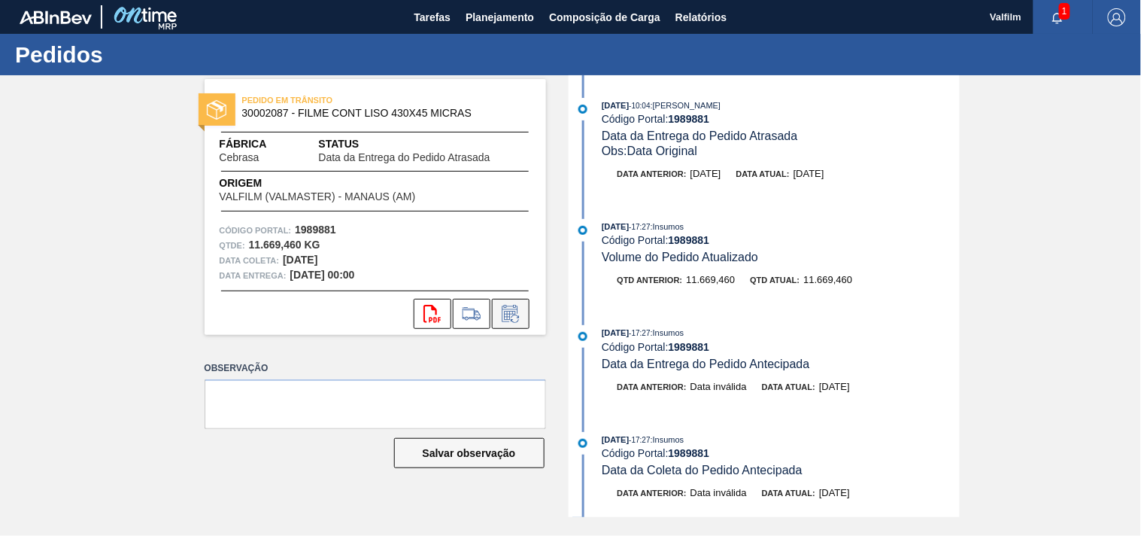
click at [497, 321] on button at bounding box center [511, 314] width 38 height 30
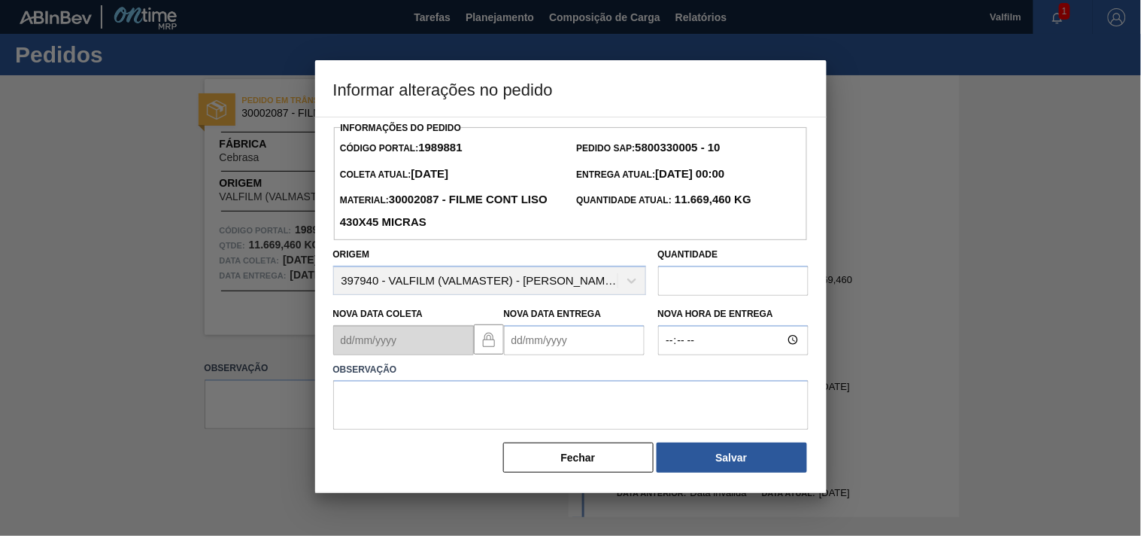
click at [522, 339] on Entrega1989881 "Nova Data Entrega" at bounding box center [574, 340] width 141 height 30
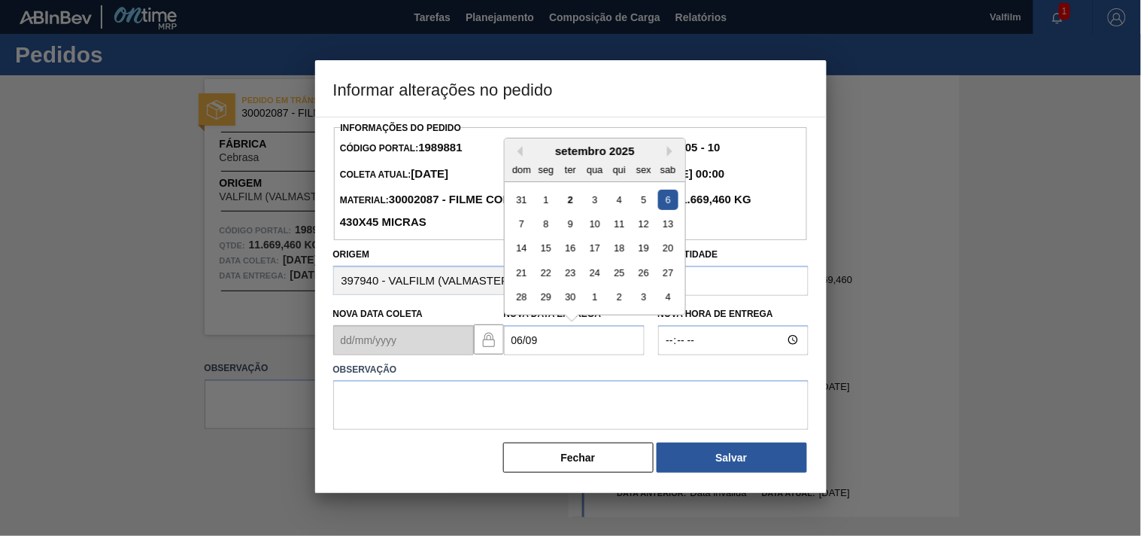
click at [670, 205] on div "6" at bounding box center [667, 199] width 20 height 20
type Entrega1989881 "[DATE]"
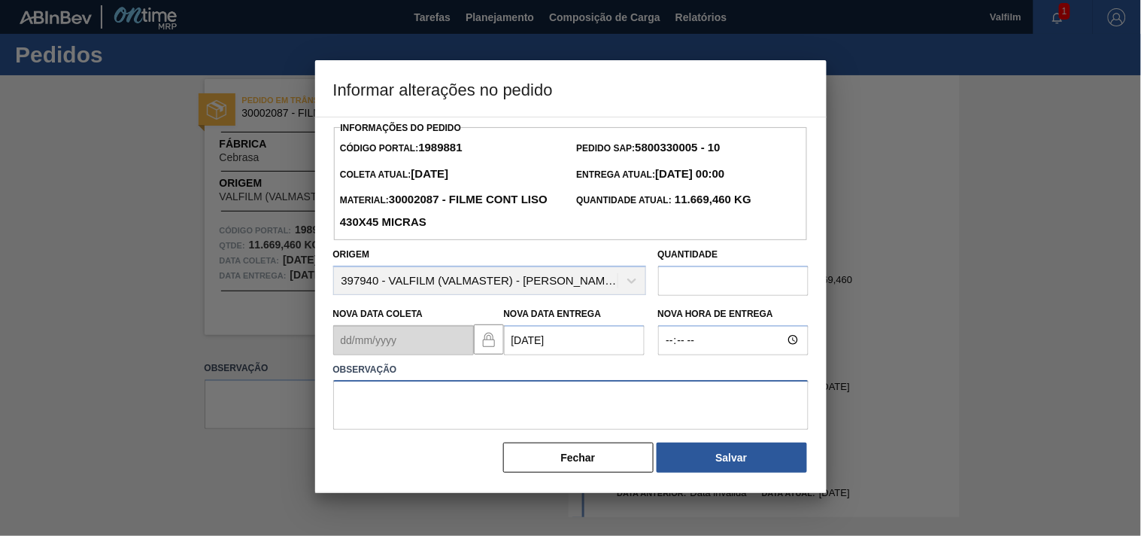
click at [370, 419] on textarea at bounding box center [570, 405] width 475 height 50
paste textarea "ajuste entrega - card otimizado com antecipação do cliente."
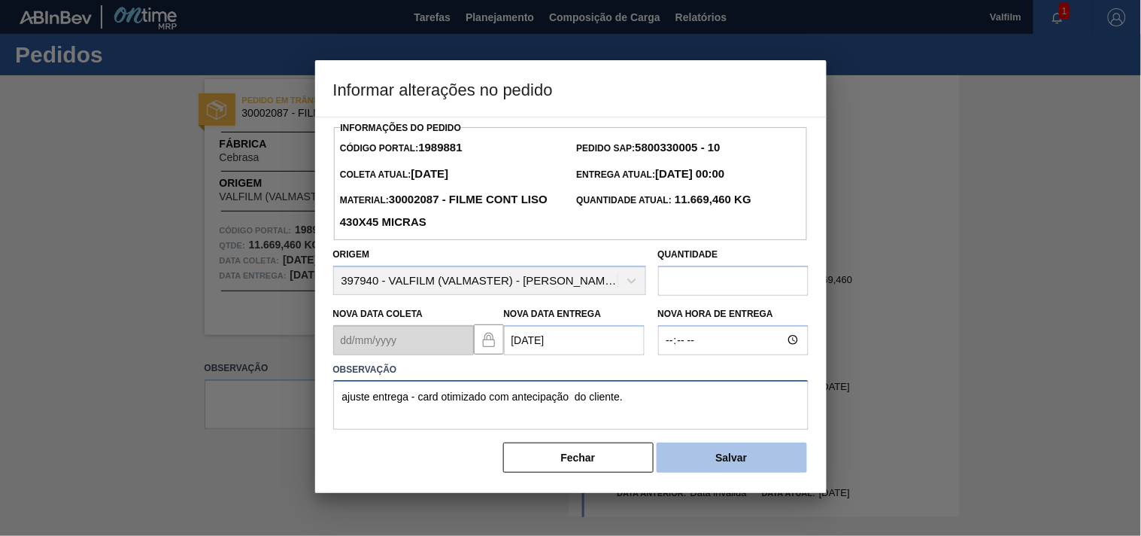
type textarea "ajuste entrega - card otimizado com antecipação do cliente."
click at [742, 459] on button "Salvar" at bounding box center [732, 457] width 150 height 30
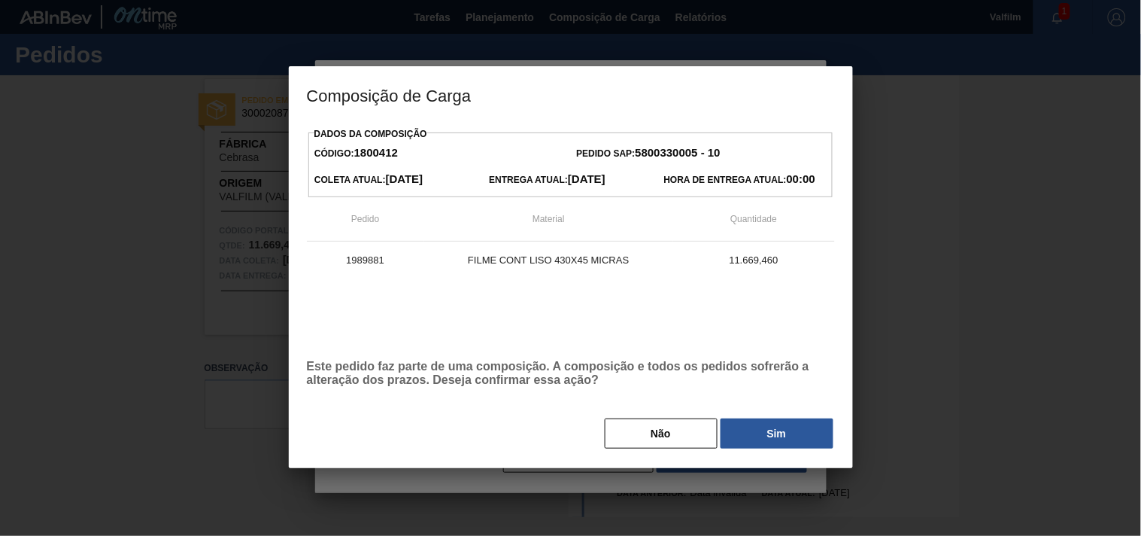
click at [753, 440] on button "Sim" at bounding box center [777, 433] width 113 height 30
